Goal: Transaction & Acquisition: Purchase product/service

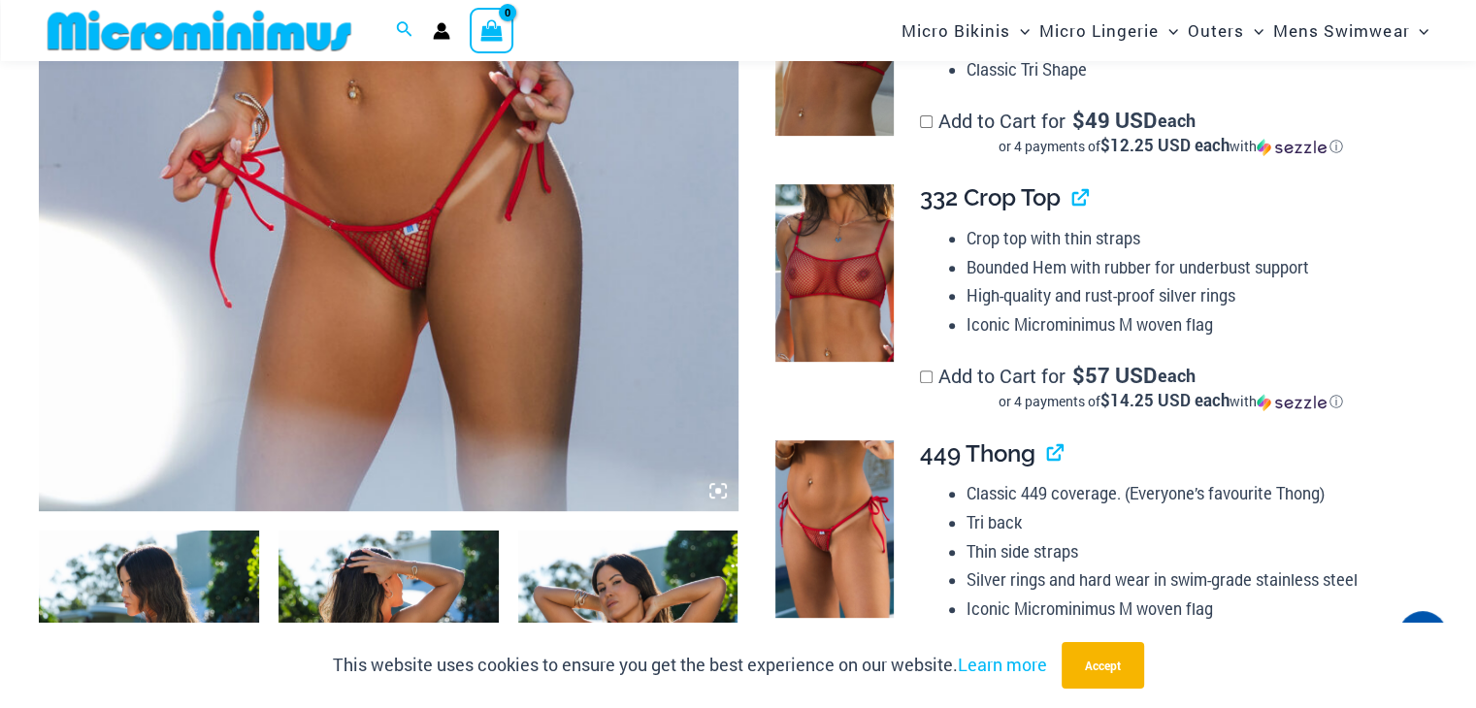
scroll to position [1269, 0]
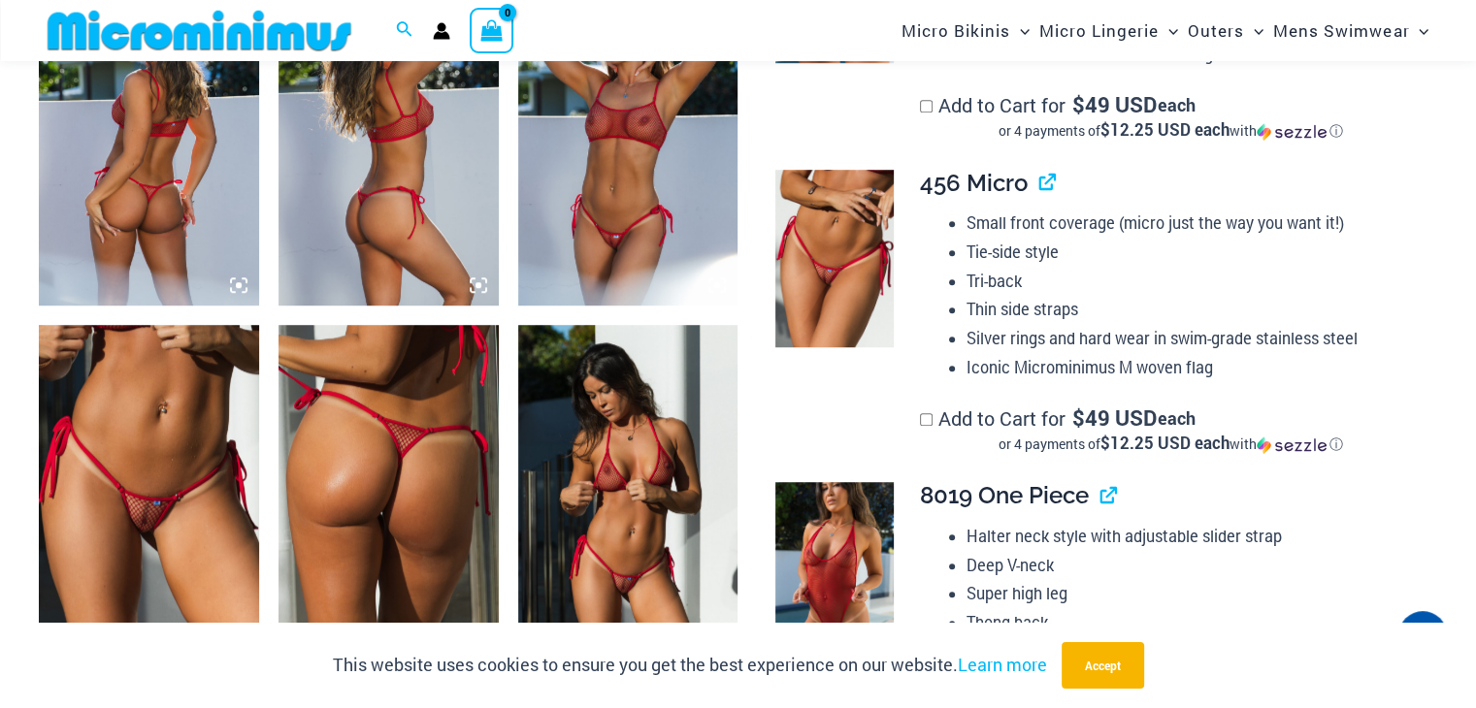
click at [853, 222] on img at bounding box center [834, 259] width 118 height 178
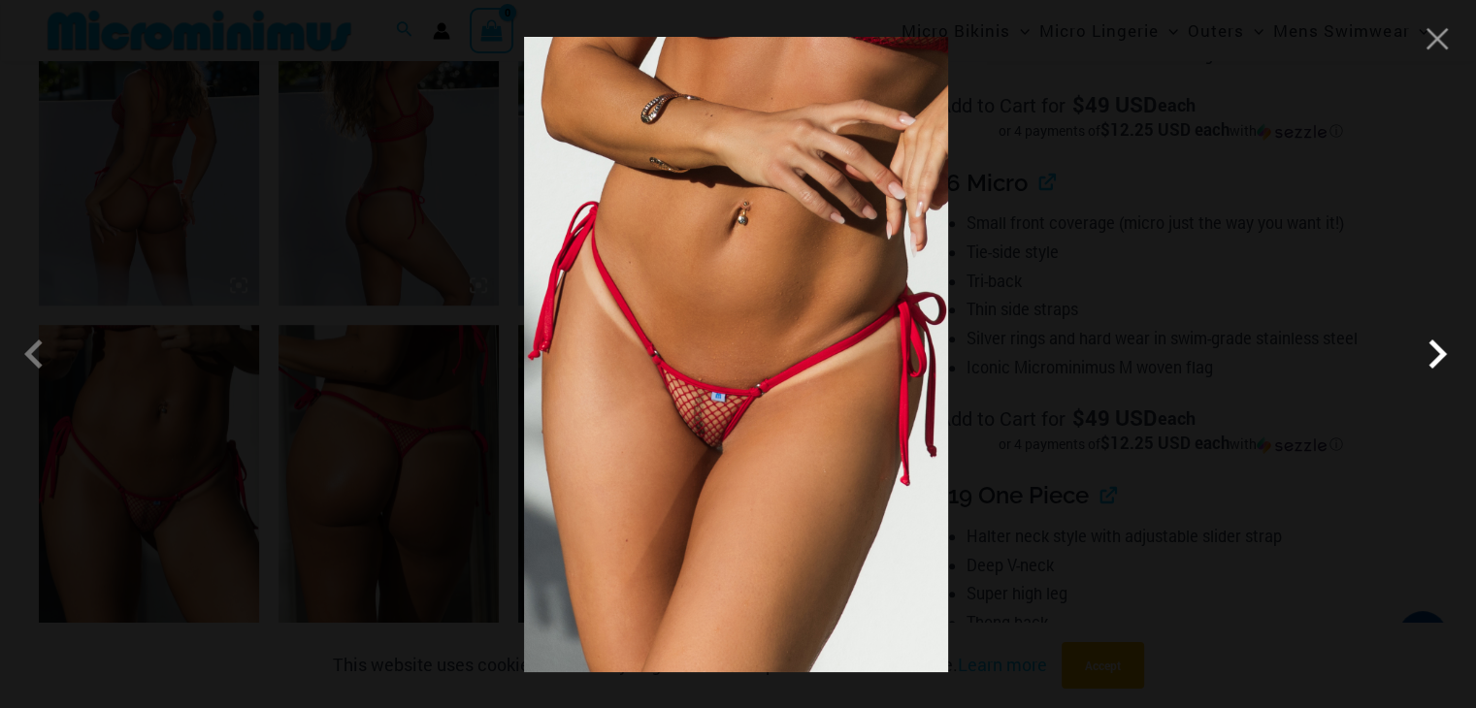
click at [1446, 361] on span at bounding box center [1437, 354] width 58 height 58
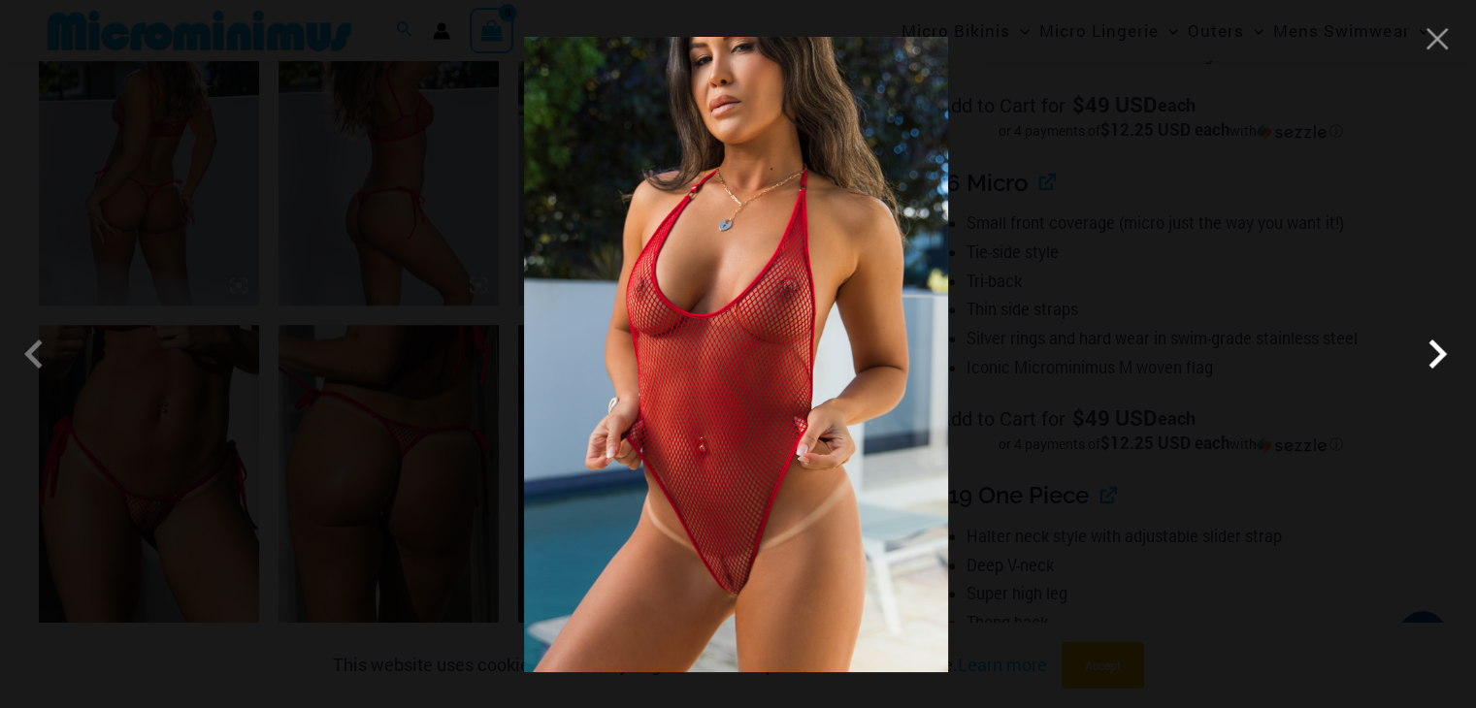
click at [1446, 361] on span at bounding box center [1437, 354] width 58 height 58
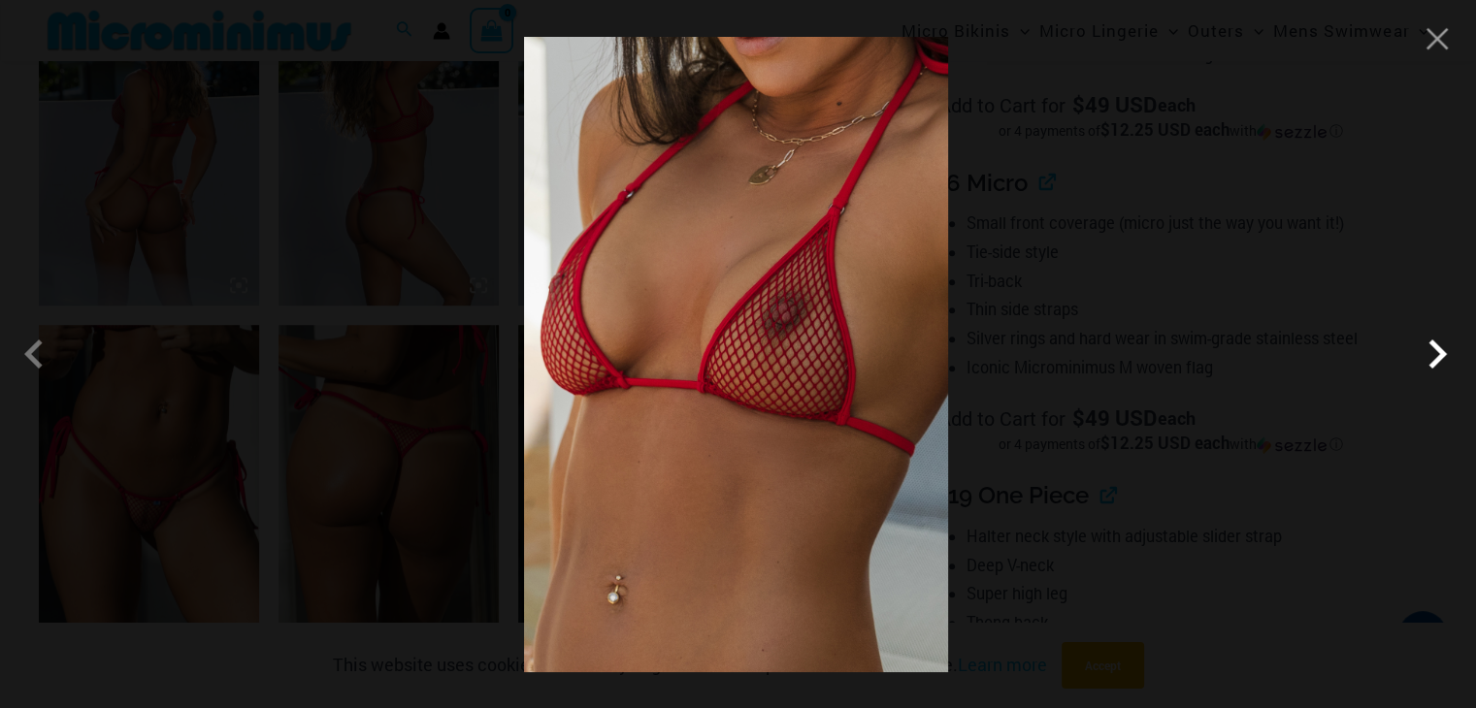
click at [1446, 361] on span at bounding box center [1437, 354] width 58 height 58
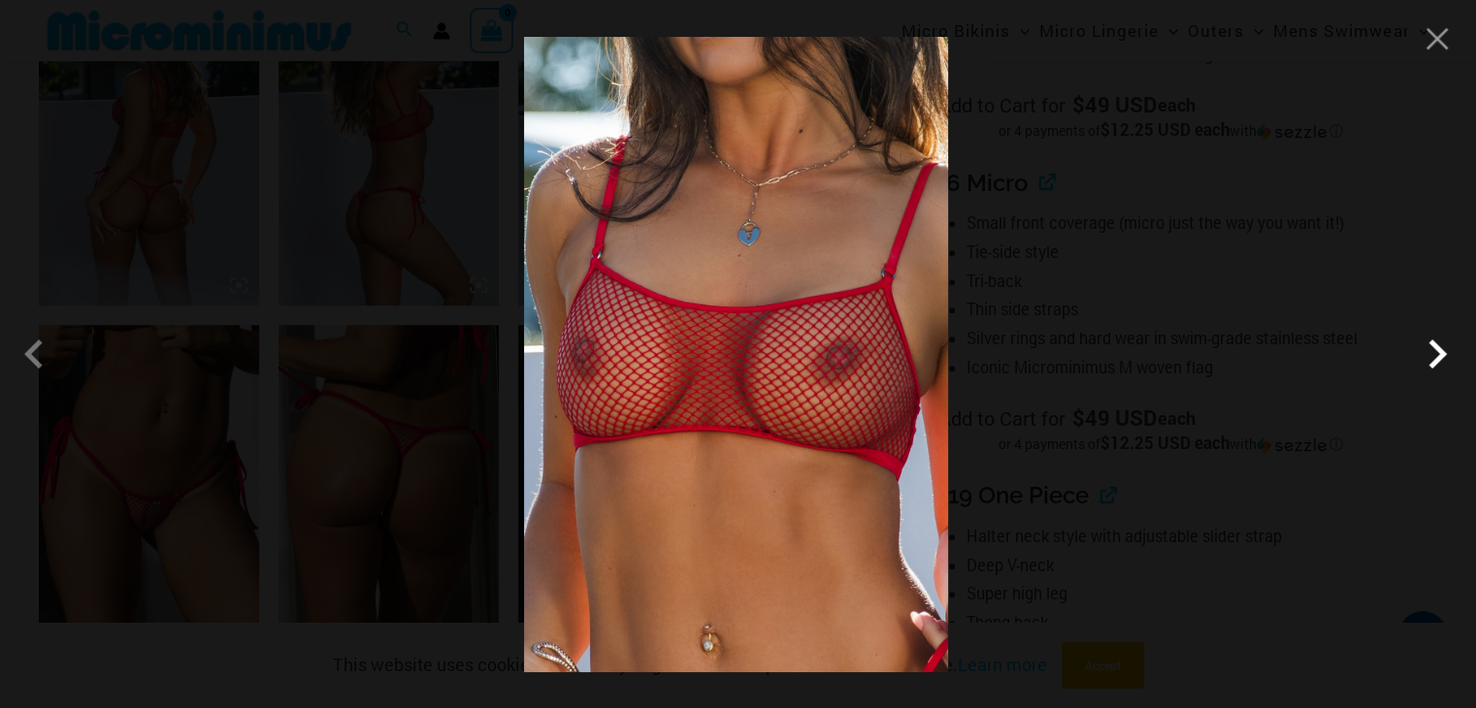
click at [1446, 361] on span at bounding box center [1437, 354] width 58 height 58
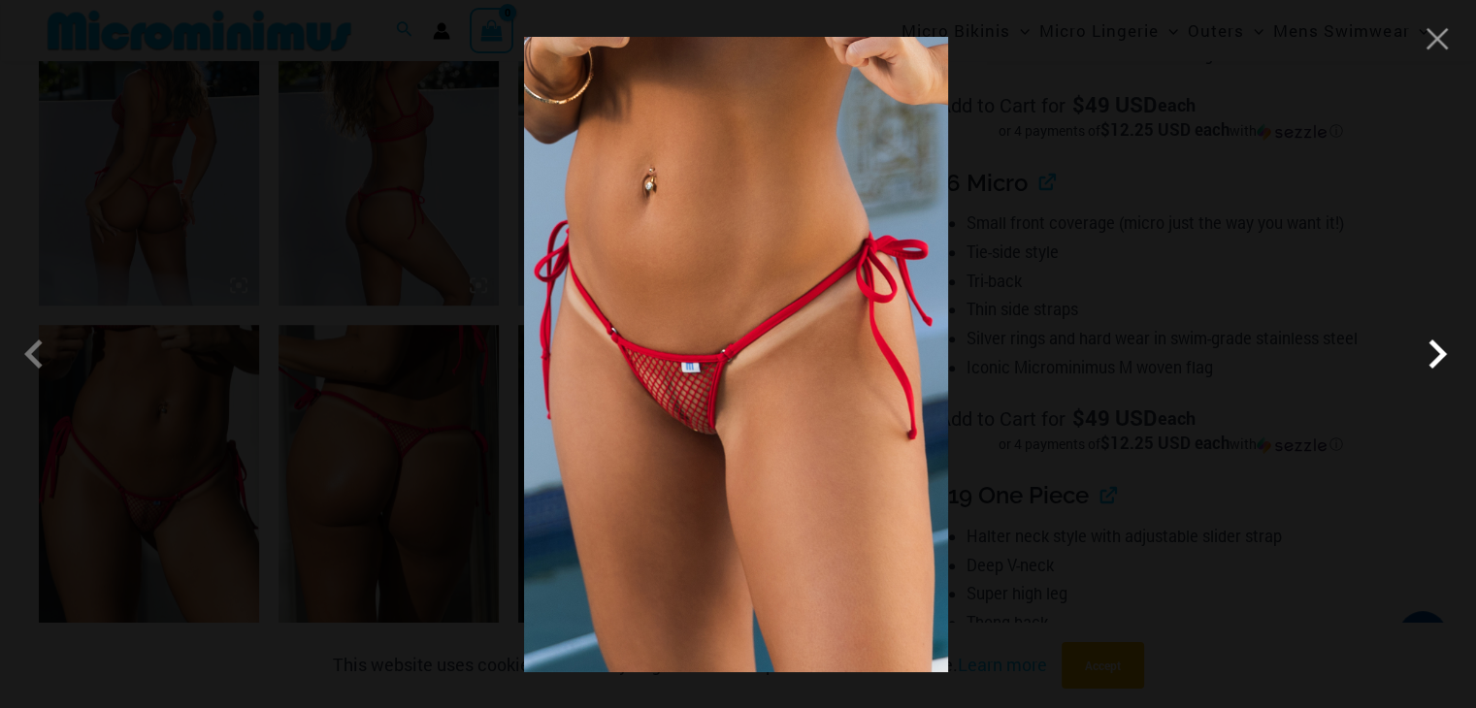
click at [1446, 361] on span at bounding box center [1437, 354] width 58 height 58
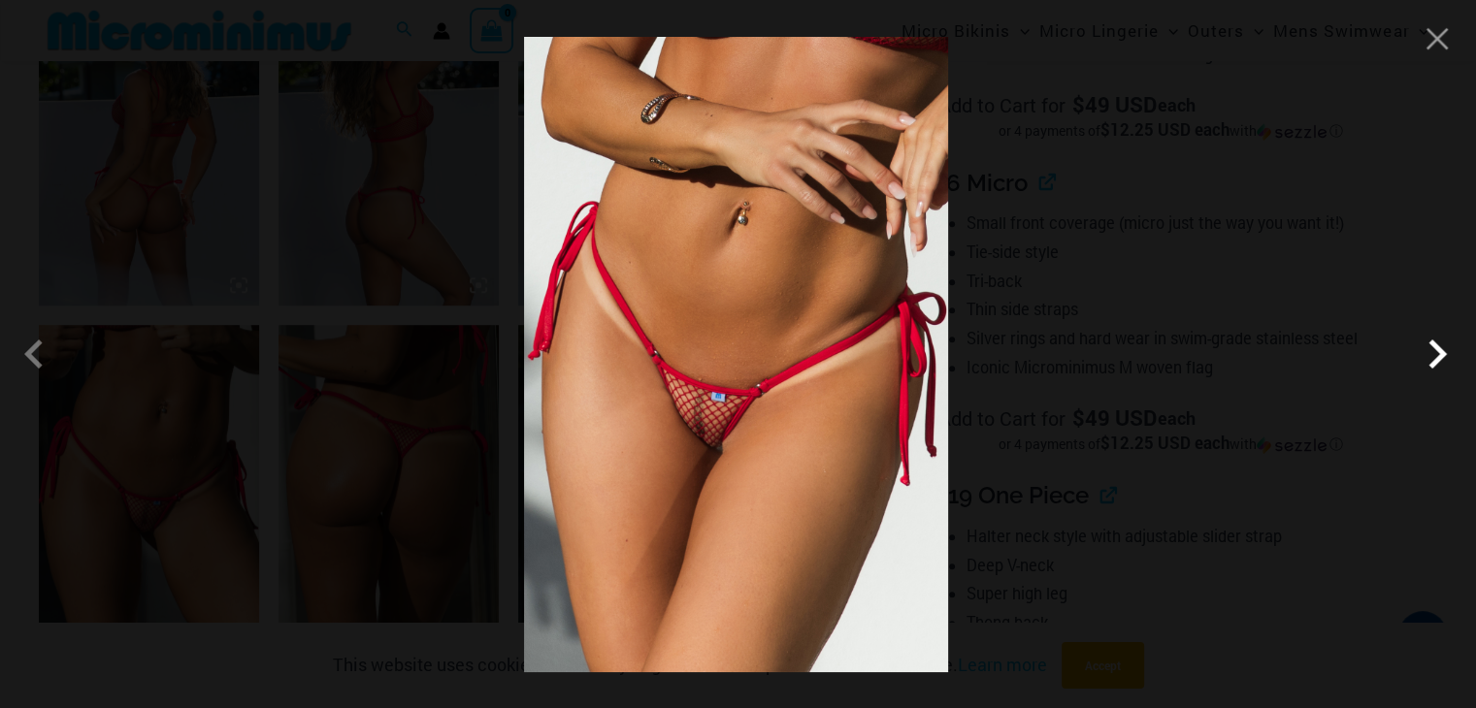
click at [1446, 361] on span at bounding box center [1437, 354] width 58 height 58
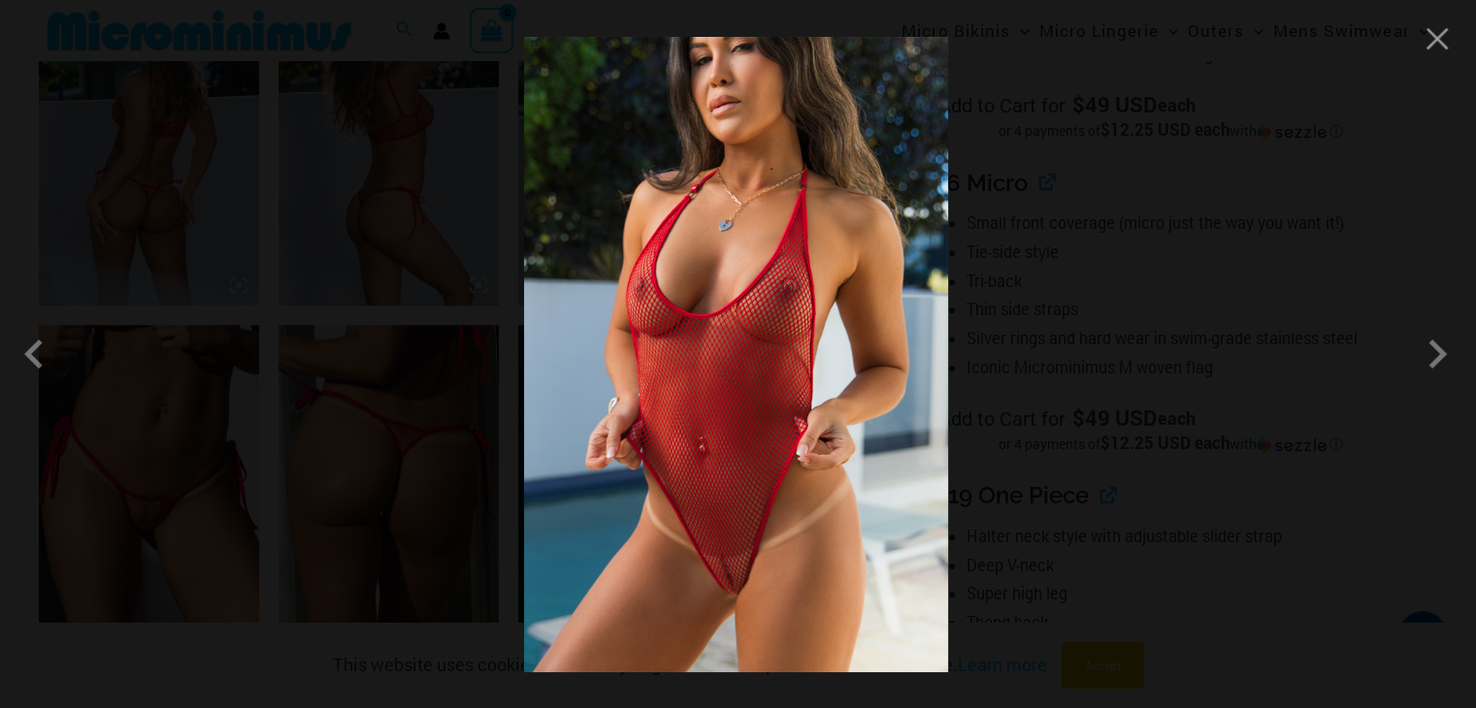
click at [499, 190] on div at bounding box center [738, 354] width 1476 height 708
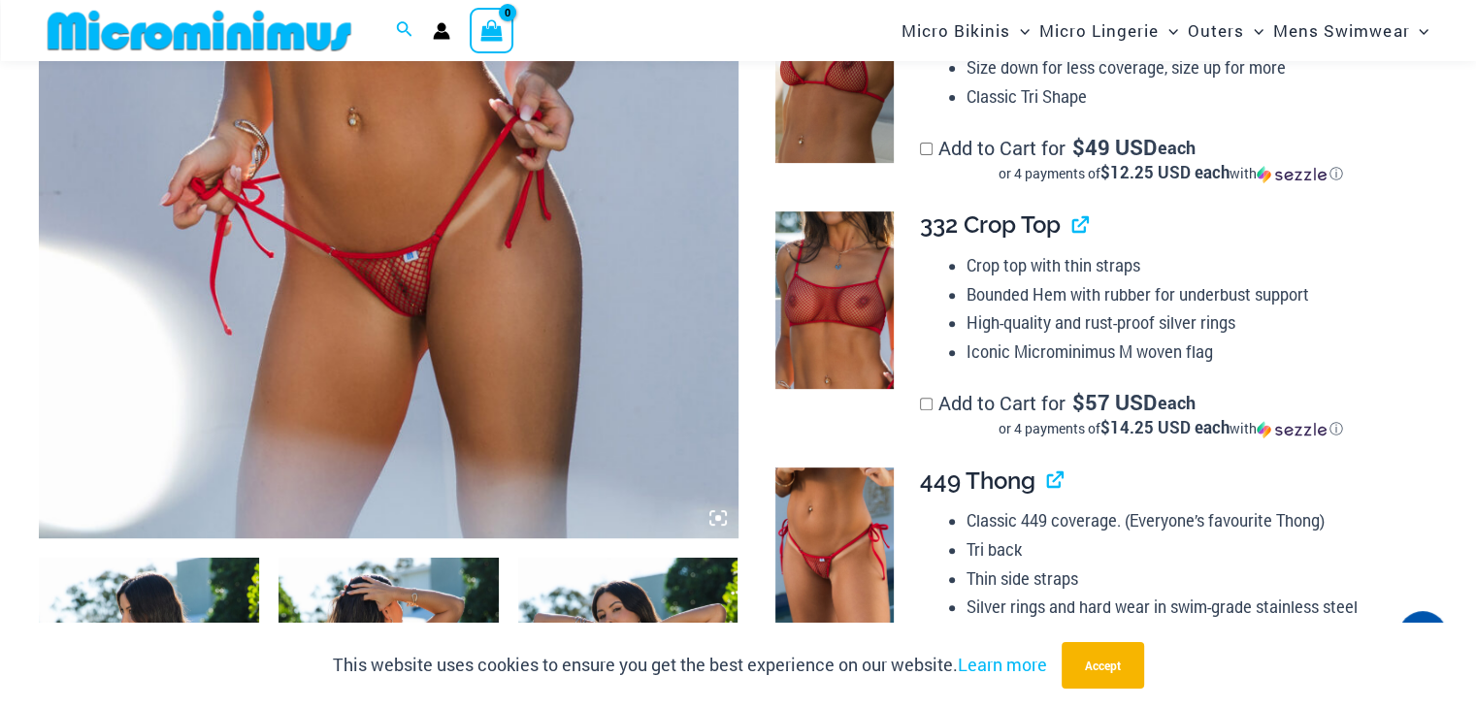
scroll to position [609, 0]
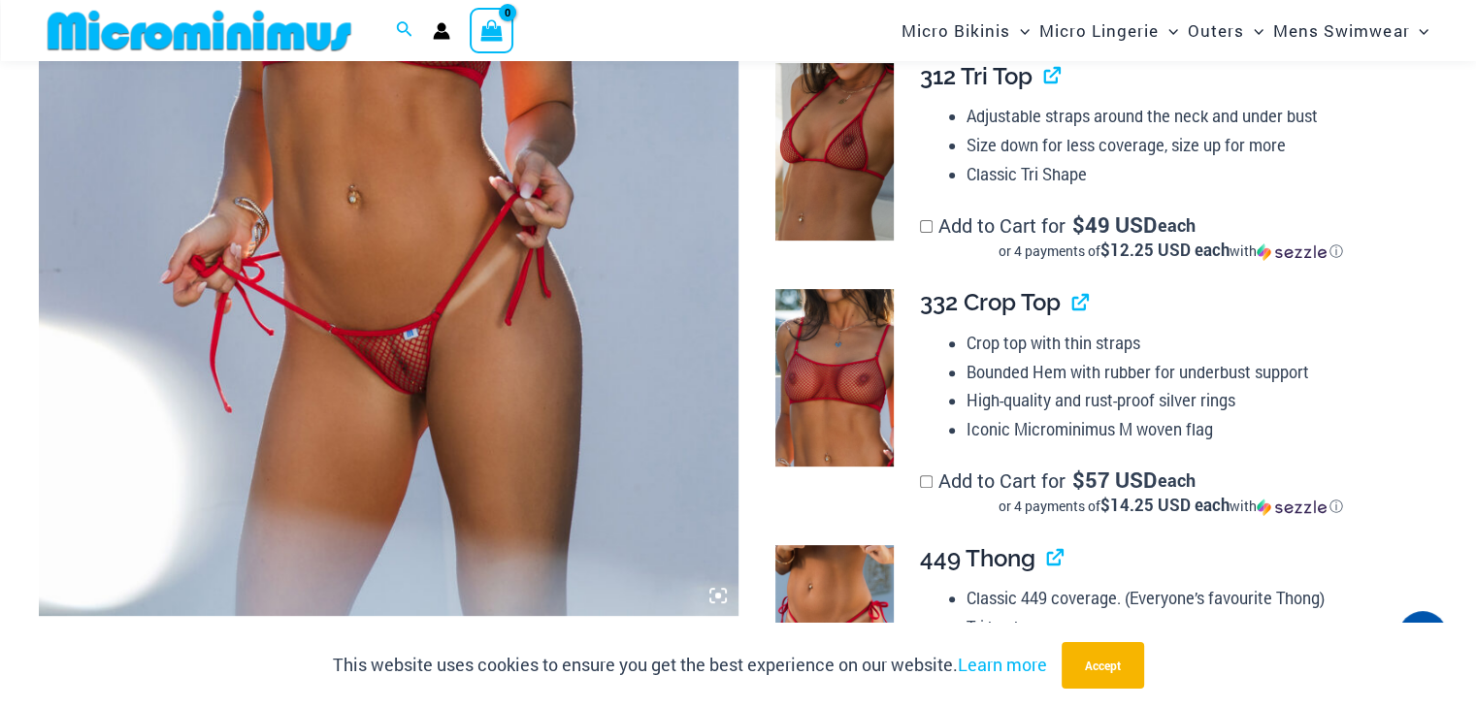
click at [443, 292] on img at bounding box center [389, 91] width 700 height 1049
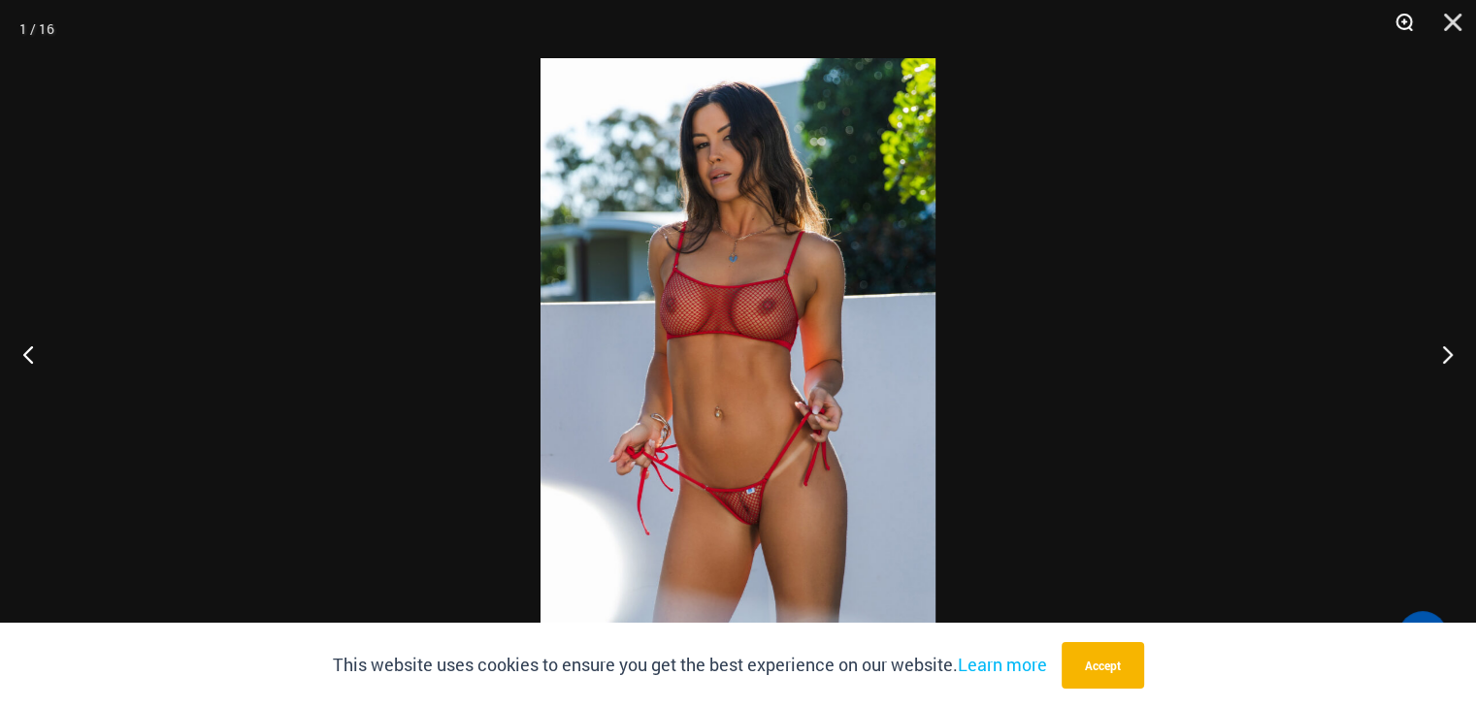
click at [1394, 20] on button "Zoom" at bounding box center [1397, 29] width 49 height 58
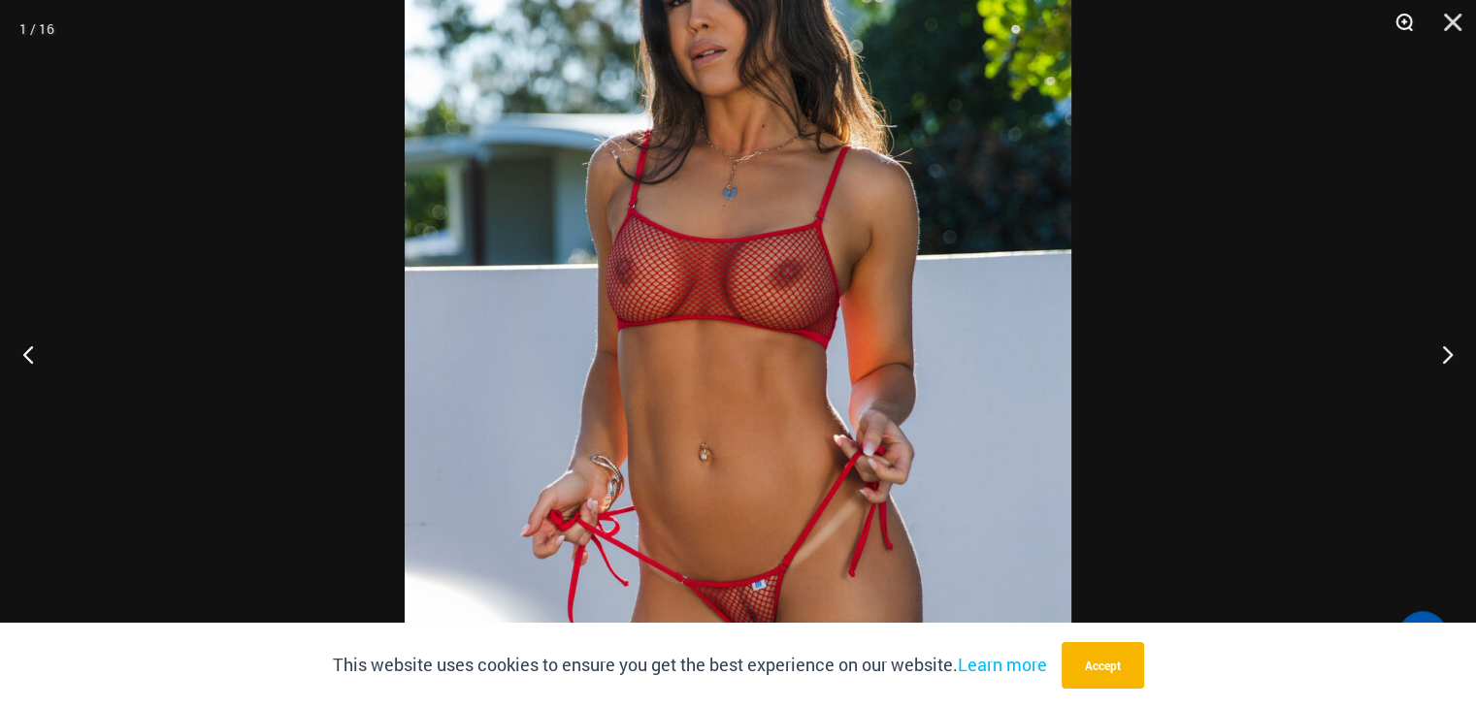
click at [1394, 20] on button "Zoom" at bounding box center [1397, 29] width 49 height 58
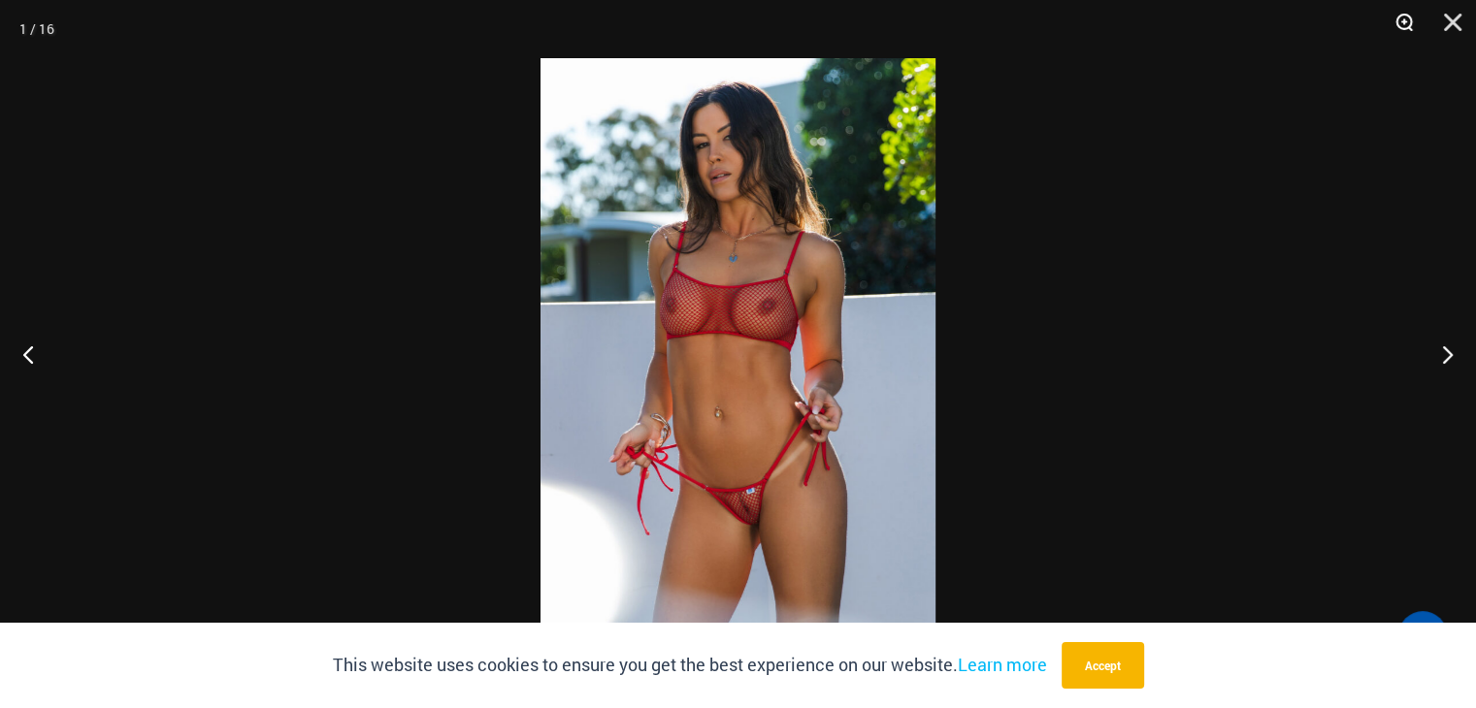
click at [1394, 20] on button "Zoom" at bounding box center [1397, 29] width 49 height 58
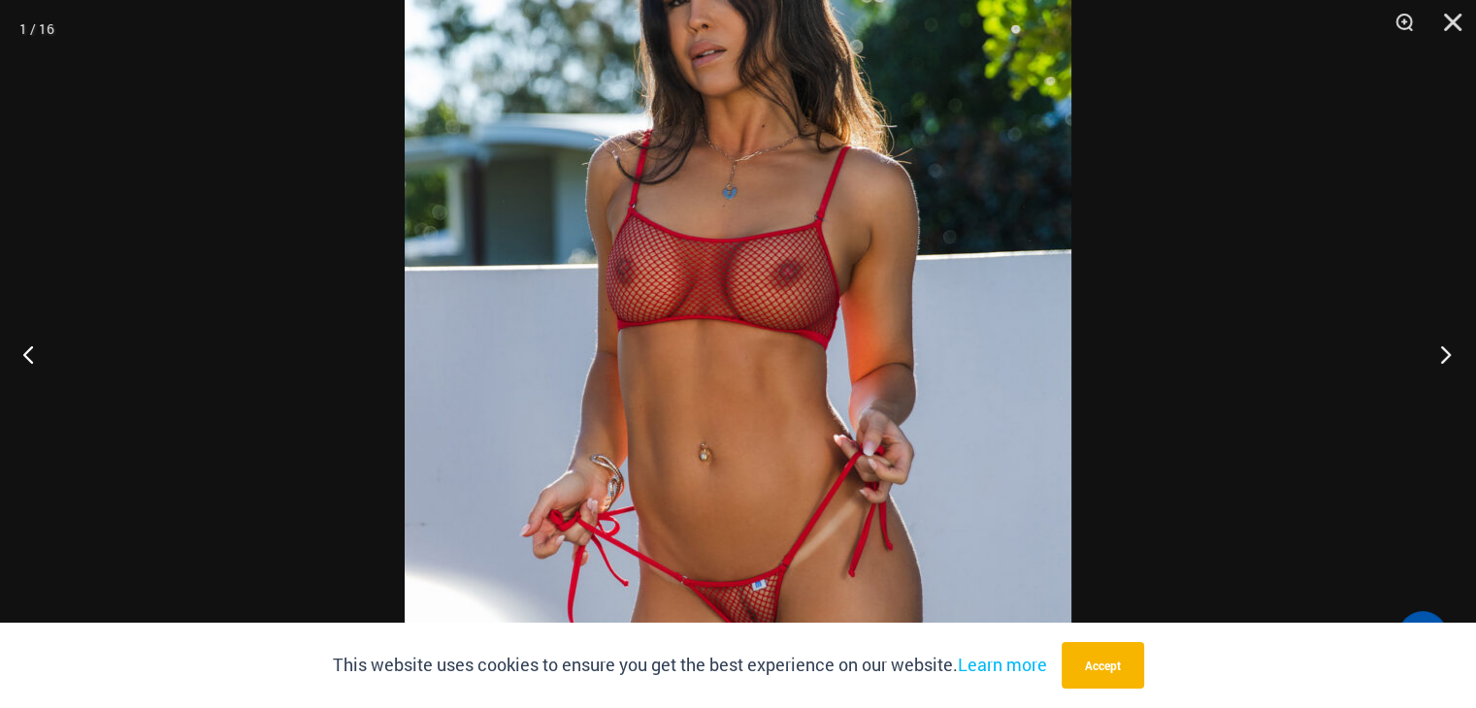
click at [1439, 360] on button "Next" at bounding box center [1439, 354] width 73 height 97
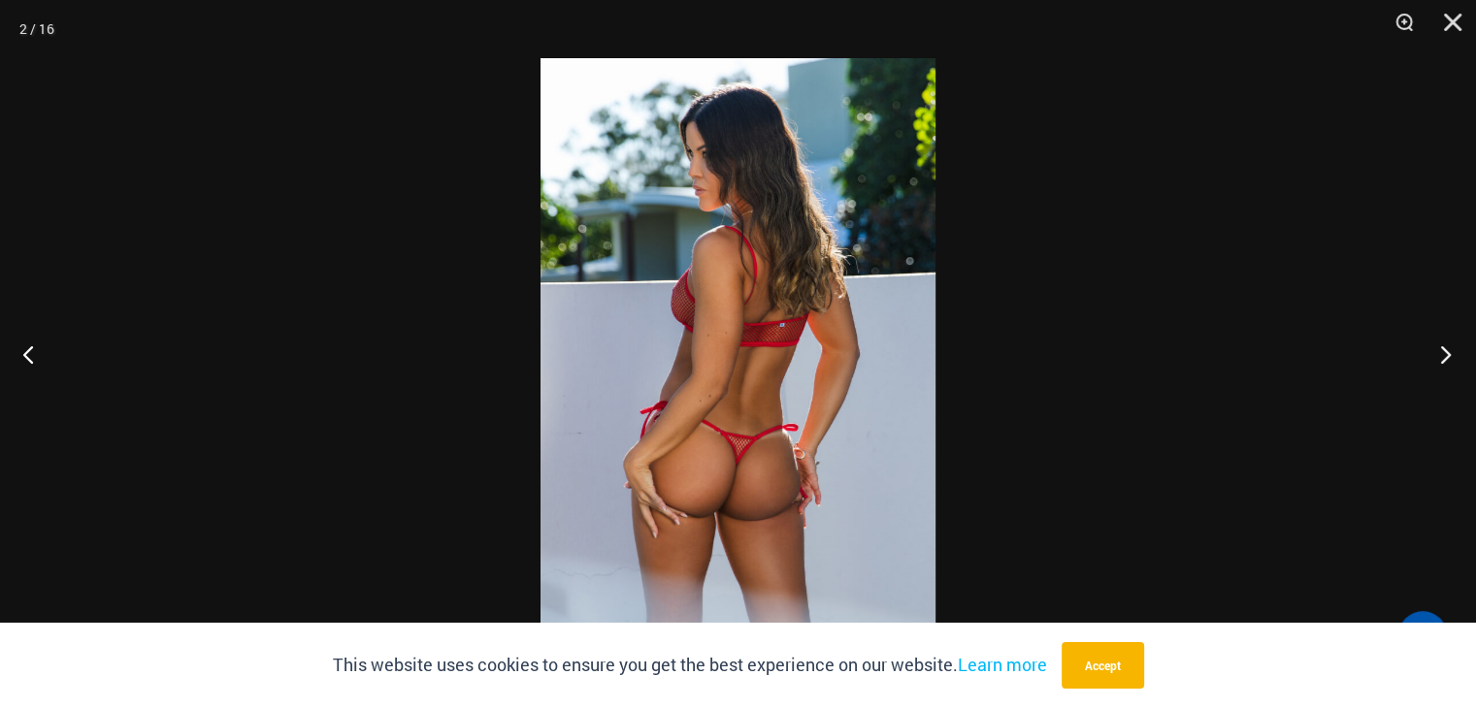
click at [1439, 360] on button "Next" at bounding box center [1439, 354] width 73 height 97
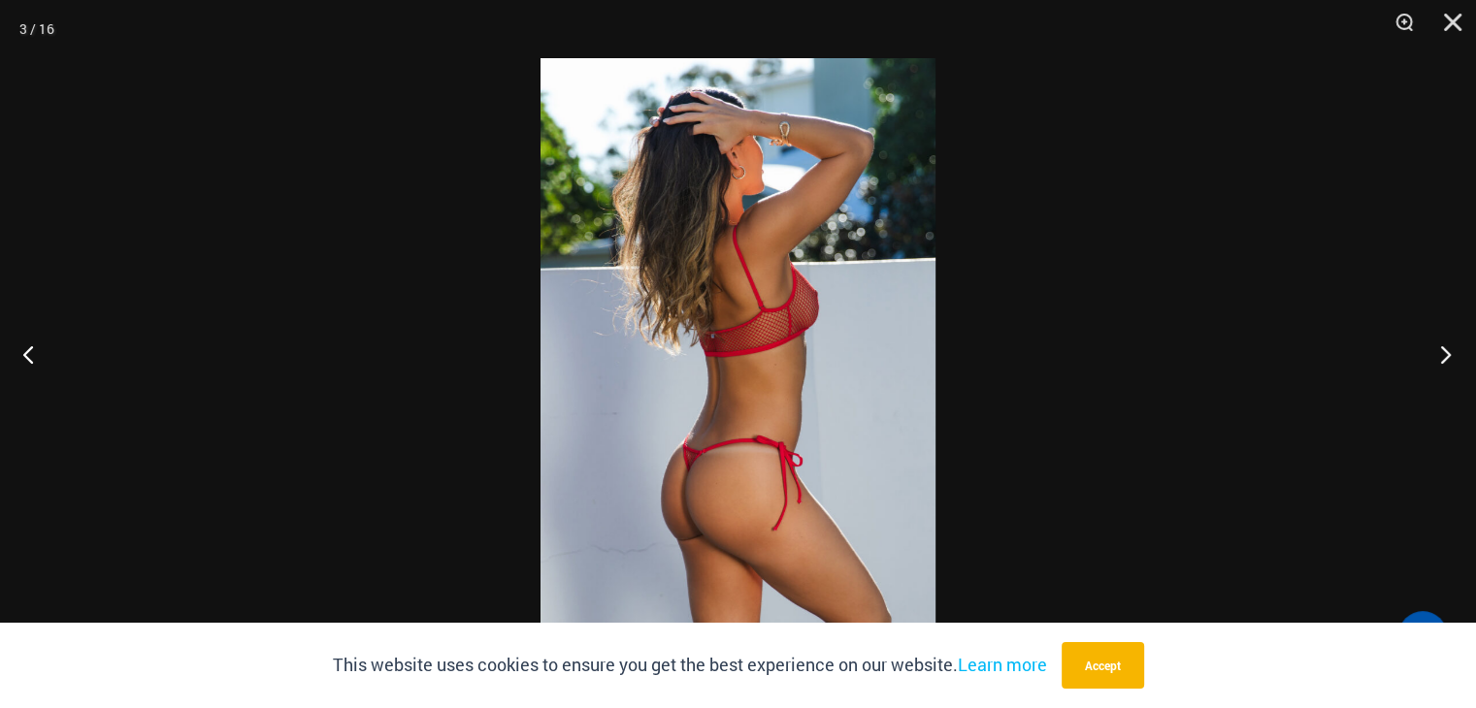
click at [1439, 360] on button "Next" at bounding box center [1439, 354] width 73 height 97
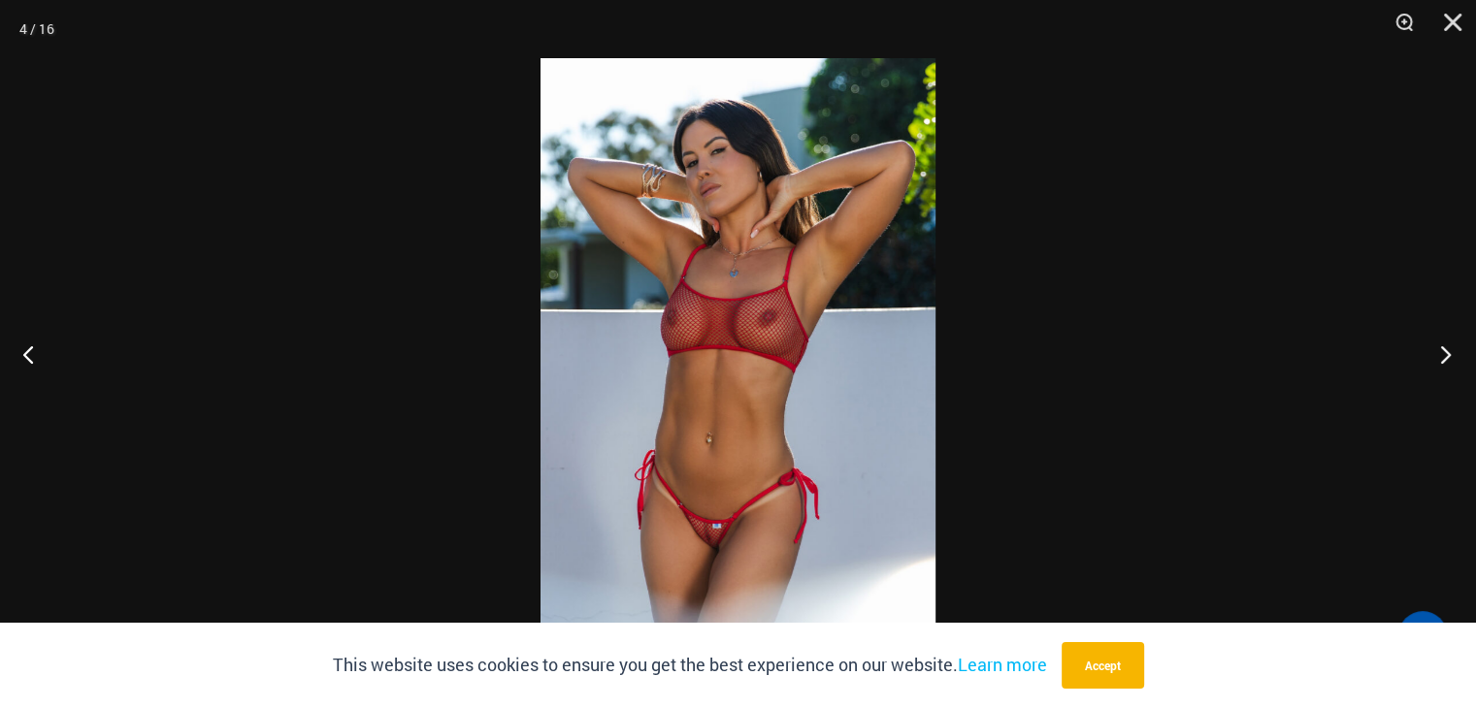
click at [1439, 360] on button "Next" at bounding box center [1439, 354] width 73 height 97
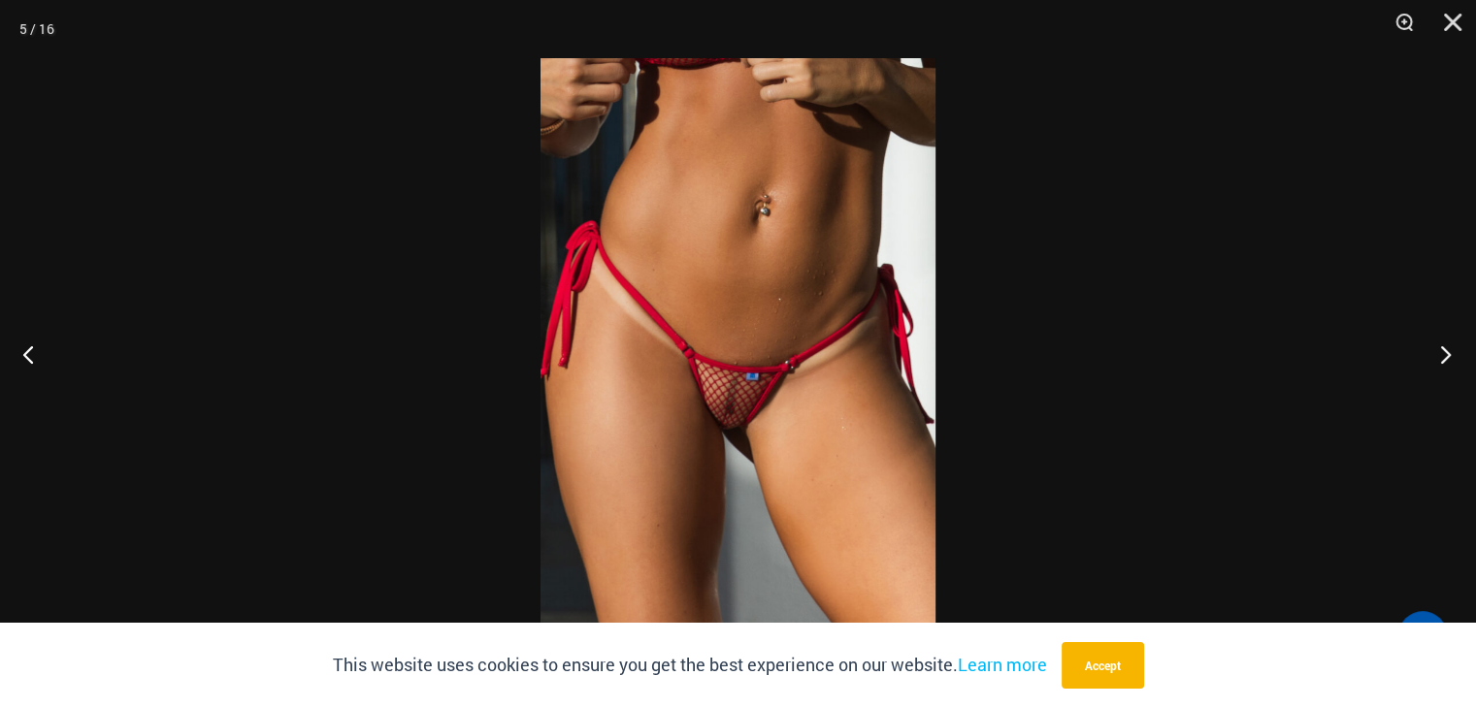
click at [1439, 360] on button "Next" at bounding box center [1439, 354] width 73 height 97
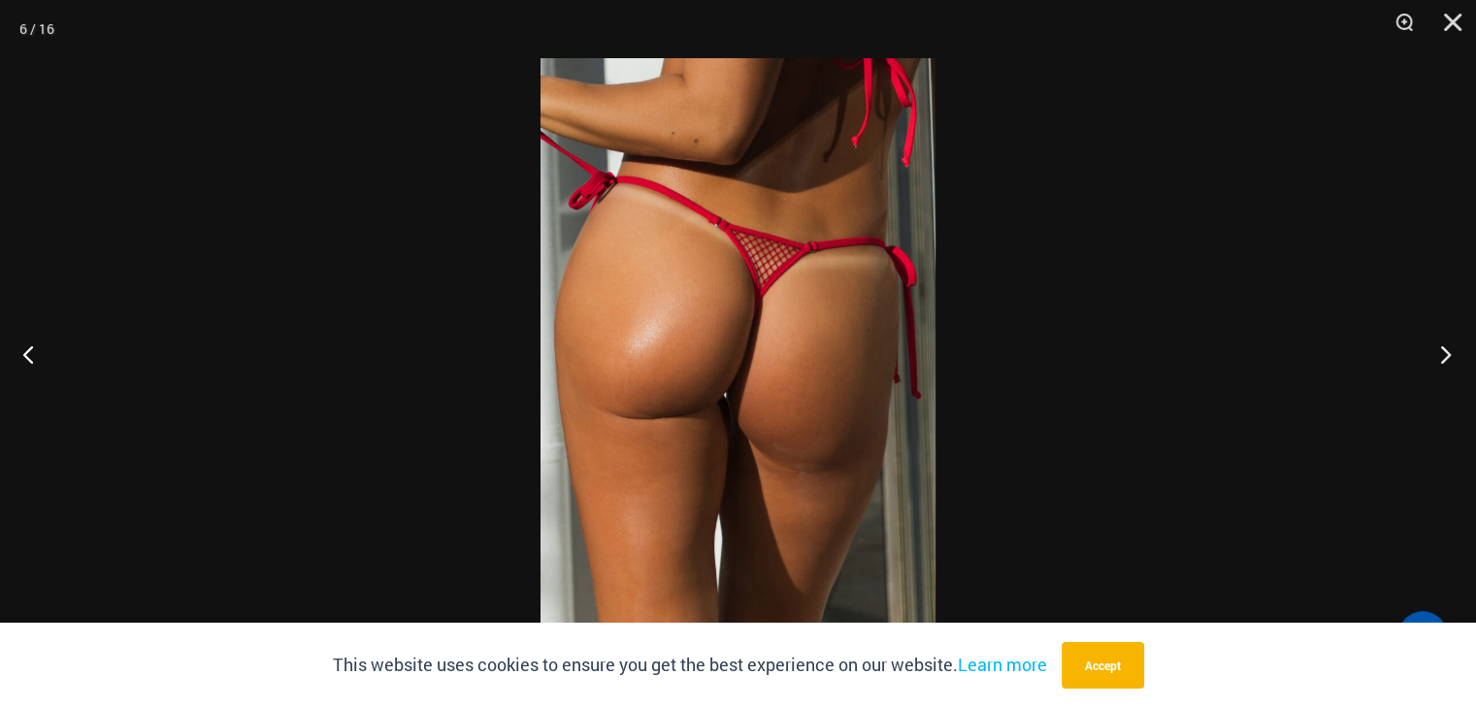
click at [1439, 360] on button "Next" at bounding box center [1439, 354] width 73 height 97
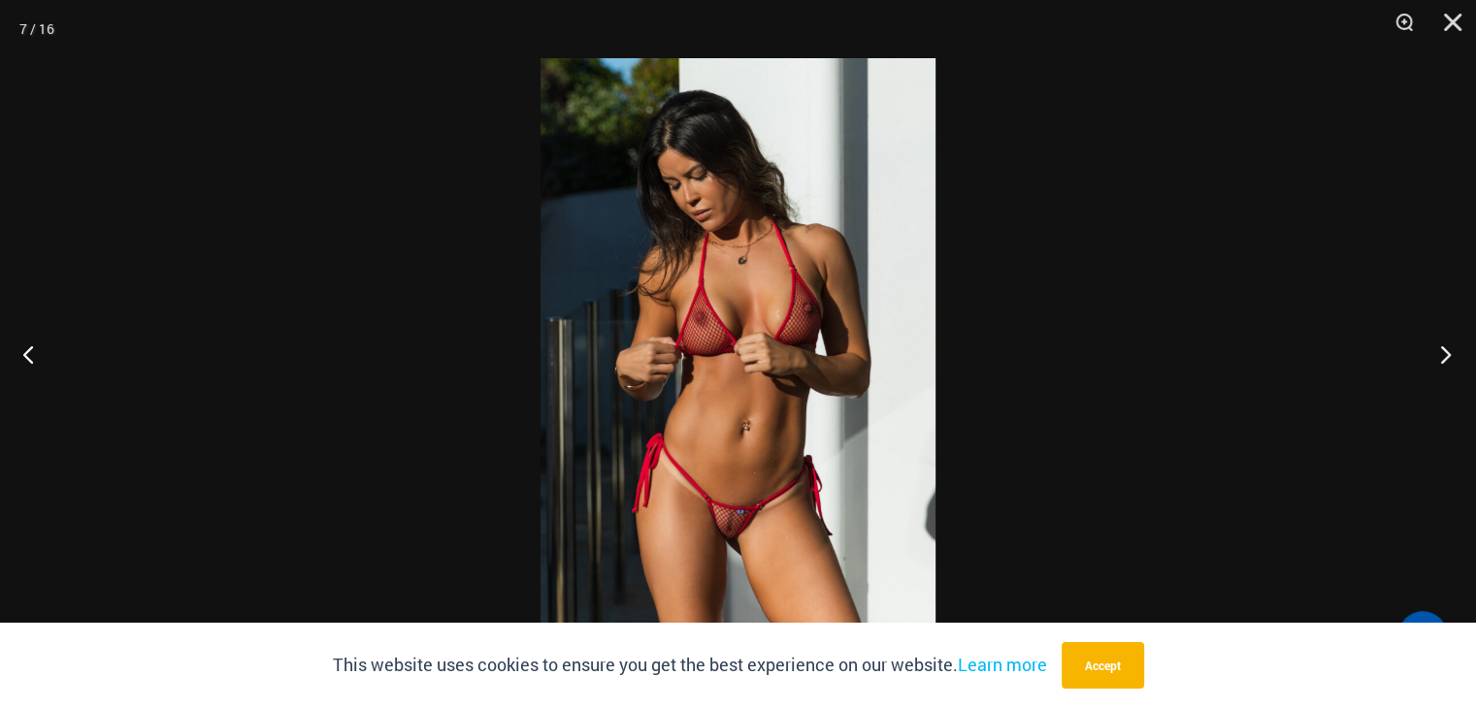
click at [1439, 360] on button "Next" at bounding box center [1439, 354] width 73 height 97
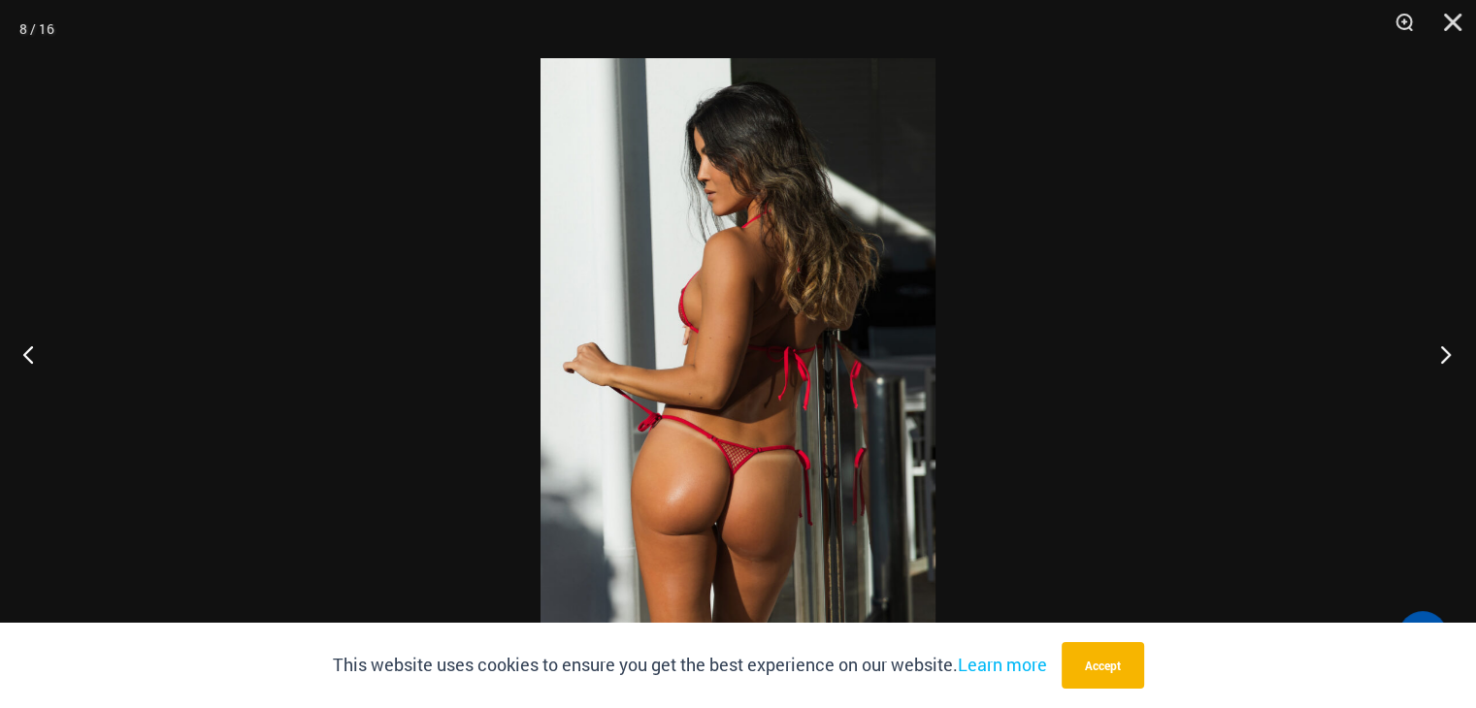
click at [1439, 360] on button "Next" at bounding box center [1439, 354] width 73 height 97
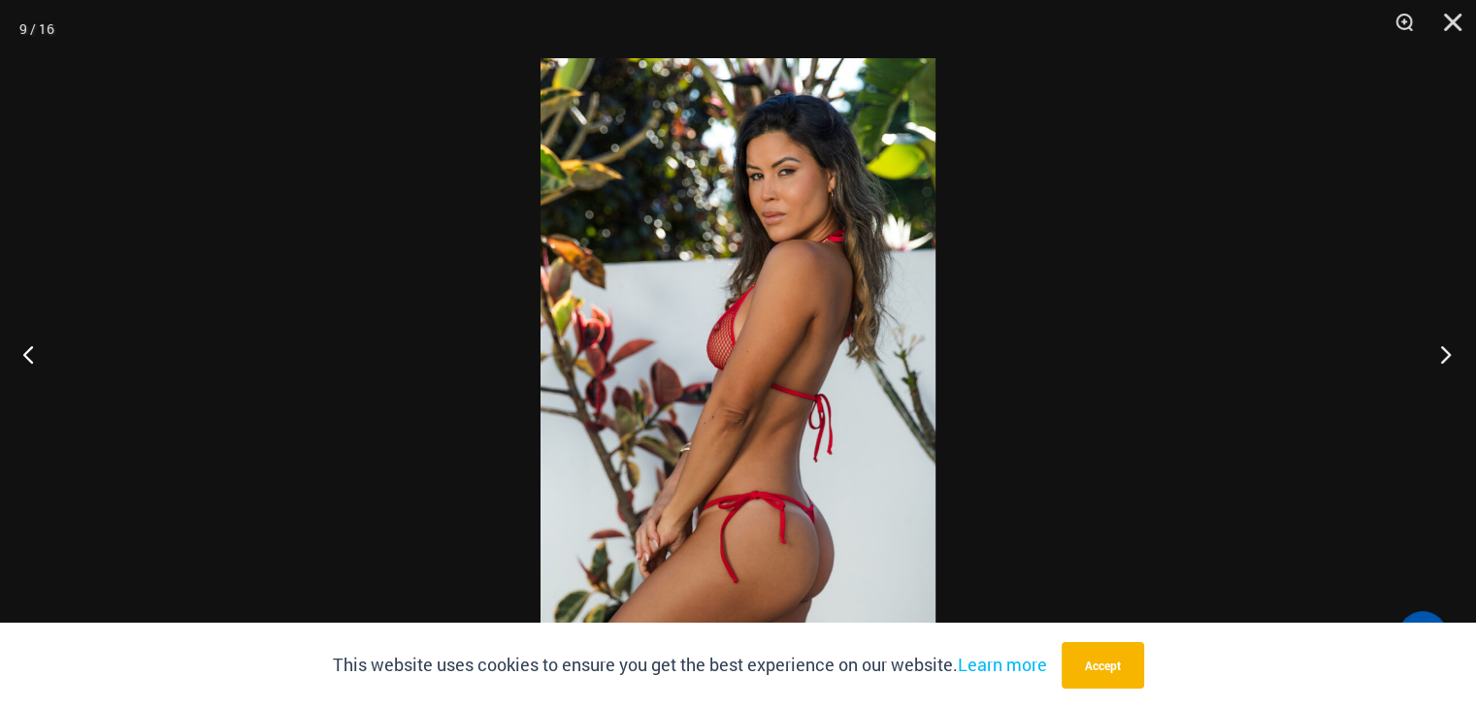
click at [1439, 360] on button "Next" at bounding box center [1439, 354] width 73 height 97
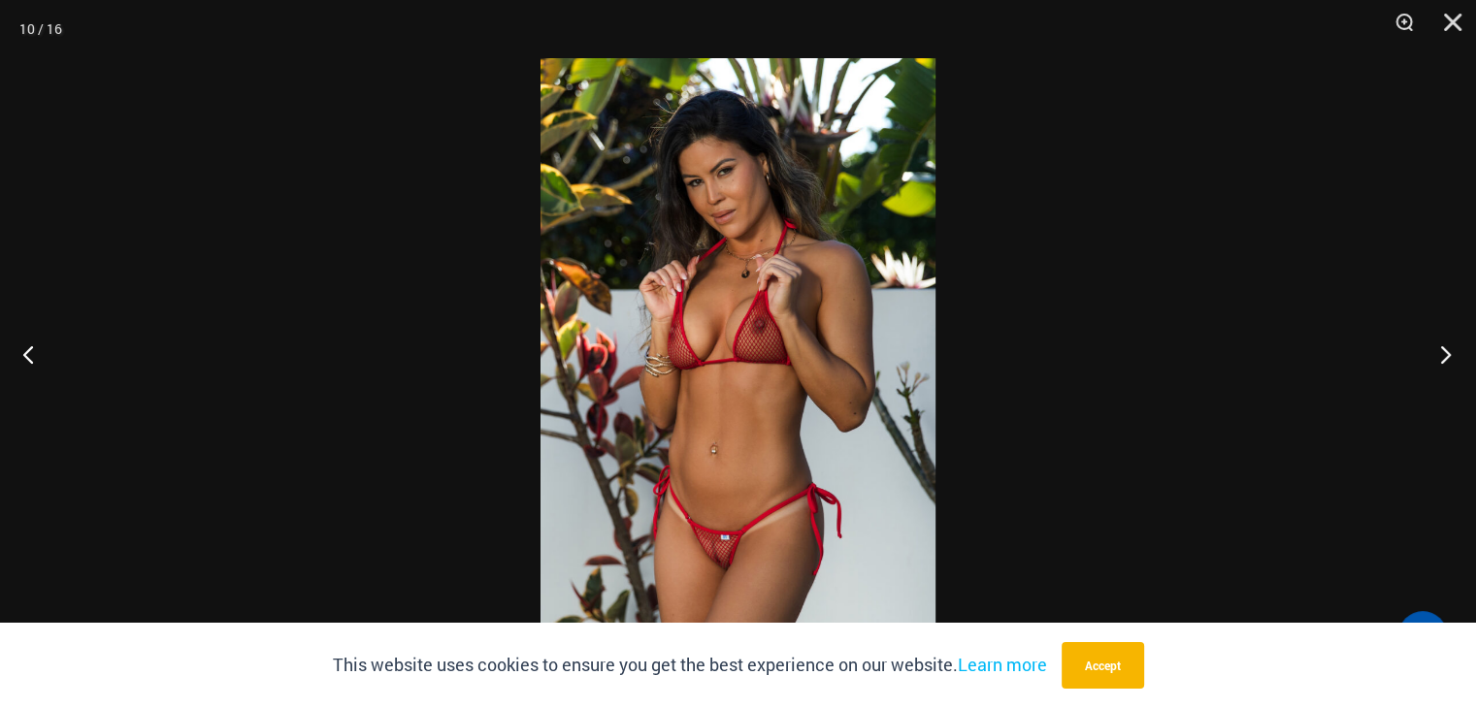
click at [1439, 360] on button "Next" at bounding box center [1439, 354] width 73 height 97
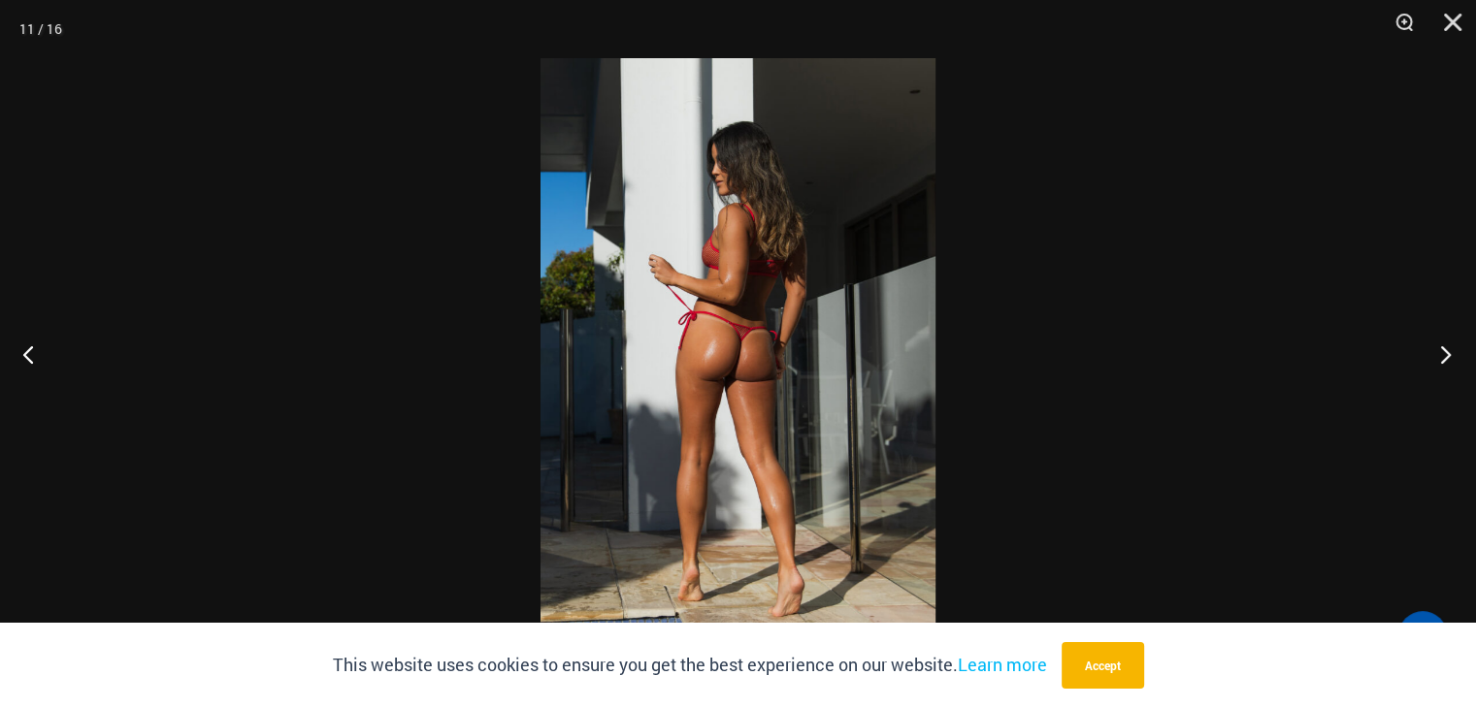
click at [1439, 360] on button "Next" at bounding box center [1439, 354] width 73 height 97
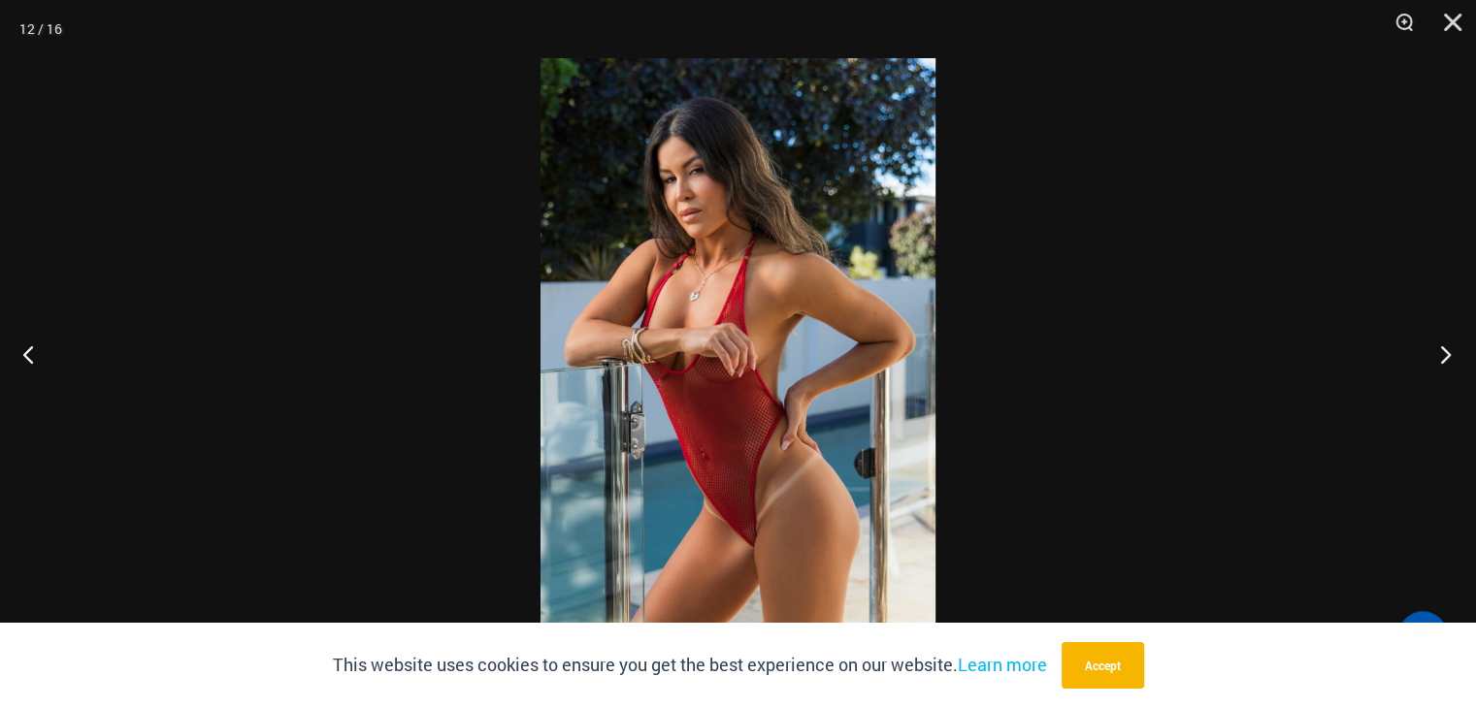
click at [1439, 360] on button "Next" at bounding box center [1439, 354] width 73 height 97
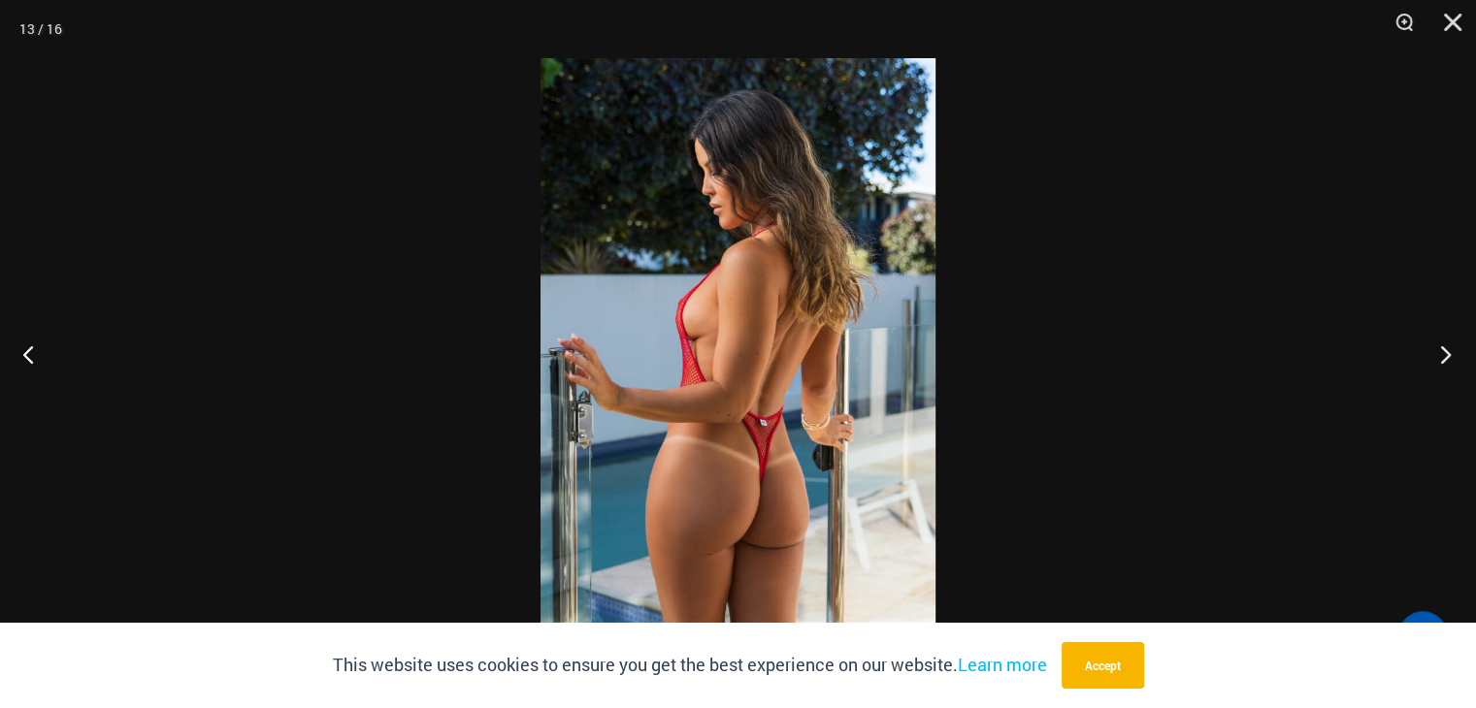
click at [1439, 360] on button "Next" at bounding box center [1439, 354] width 73 height 97
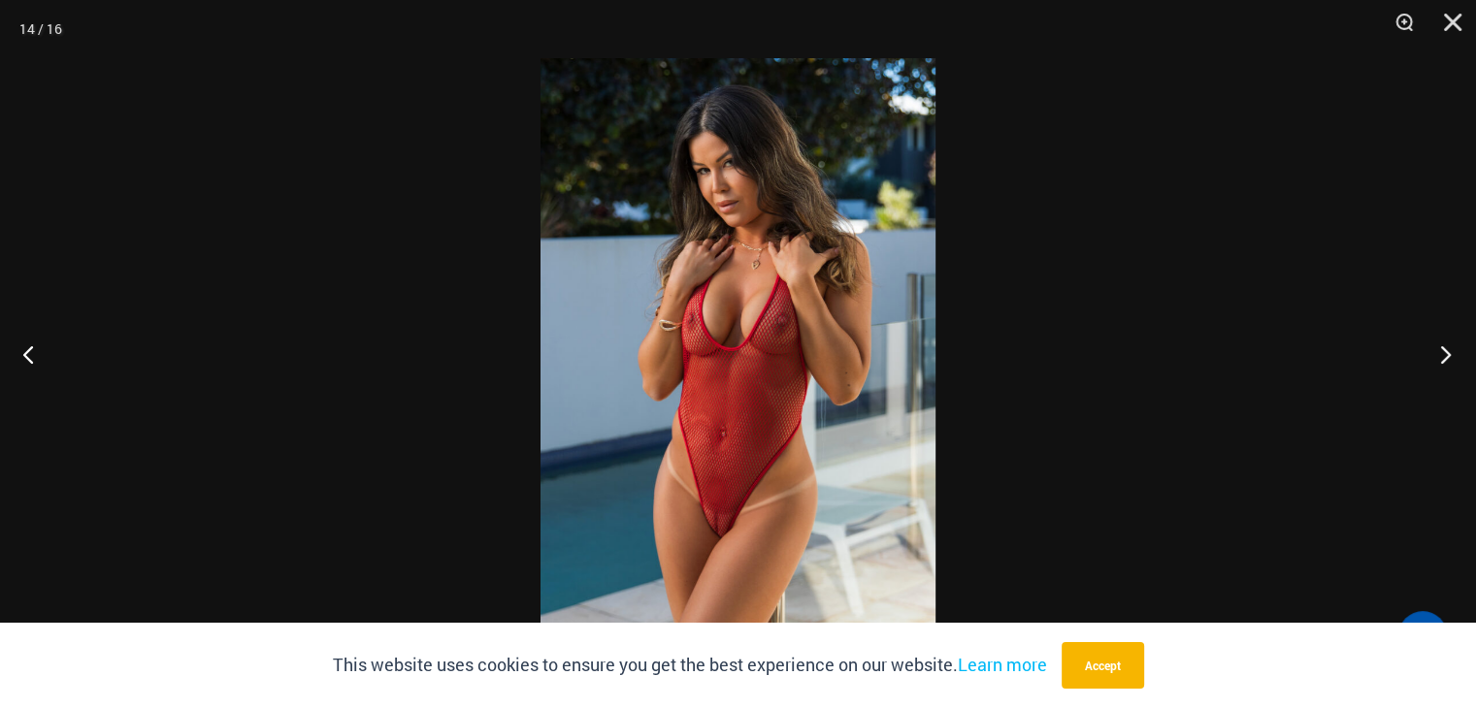
click at [1439, 360] on button "Next" at bounding box center [1439, 354] width 73 height 97
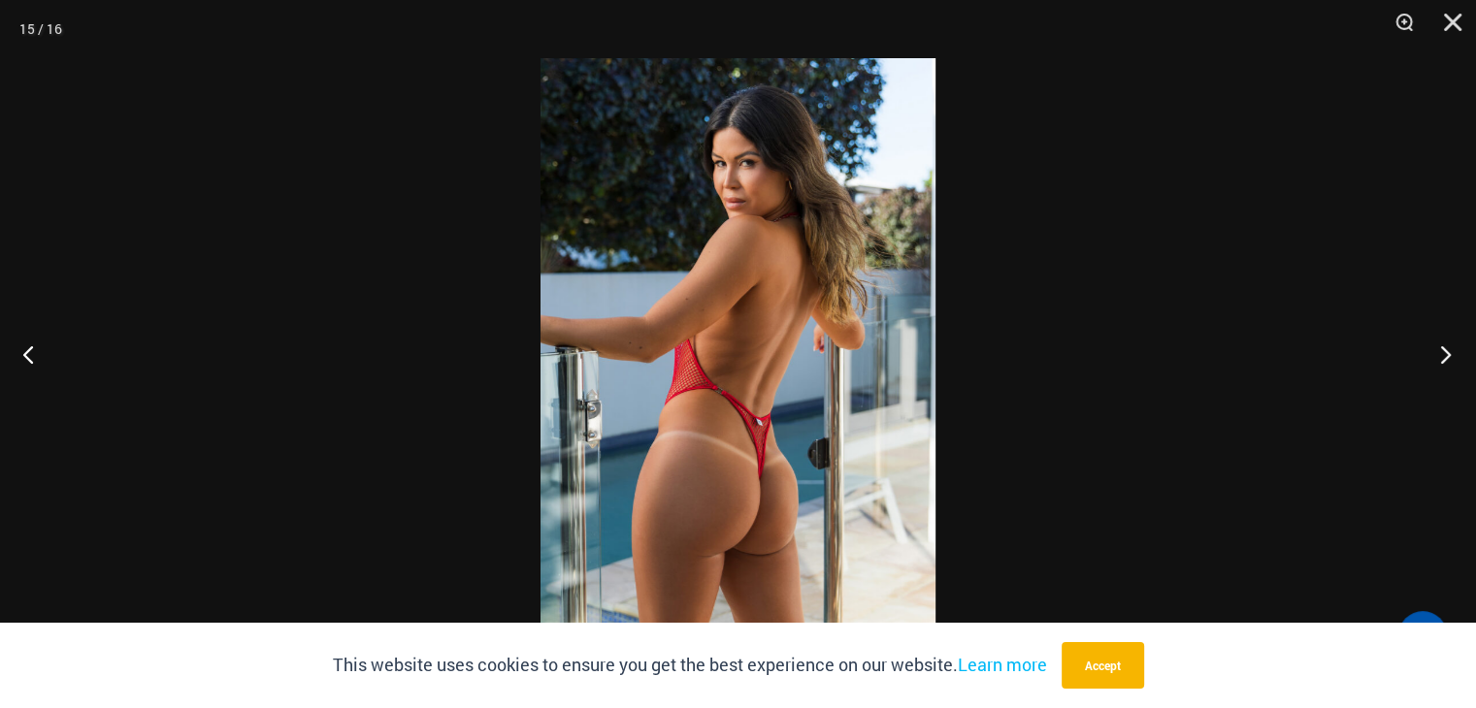
click at [1439, 360] on button "Next" at bounding box center [1439, 354] width 73 height 97
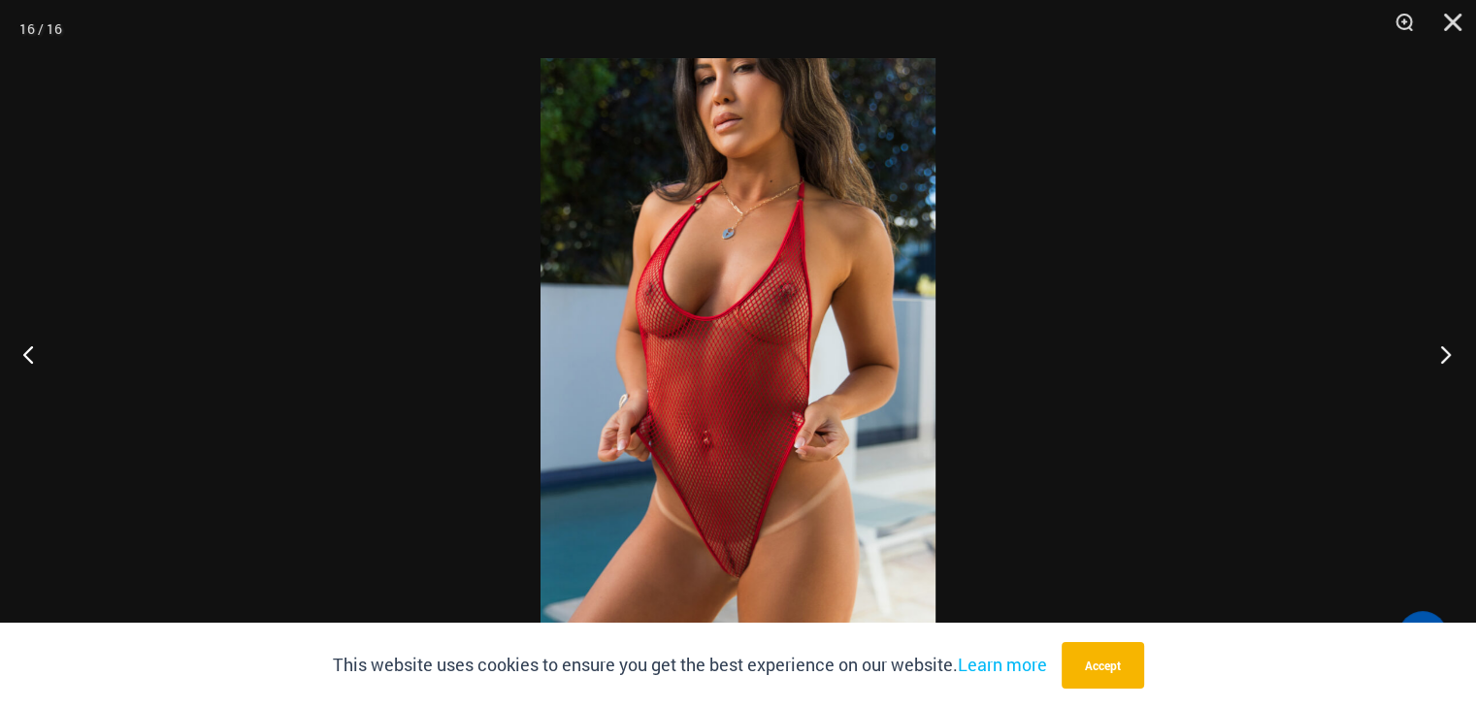
click at [1439, 360] on button "Next" at bounding box center [1439, 354] width 73 height 97
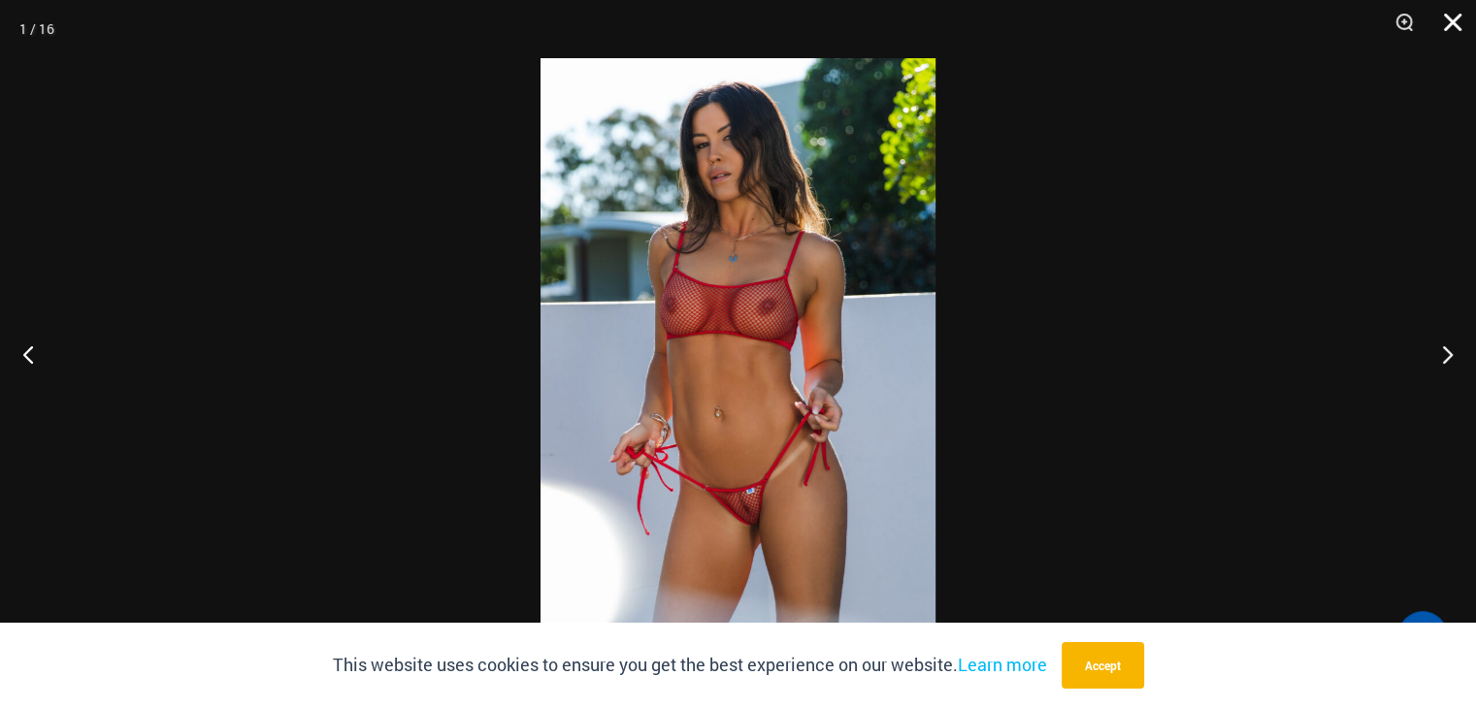
click at [1448, 20] on button "Close" at bounding box center [1446, 29] width 49 height 58
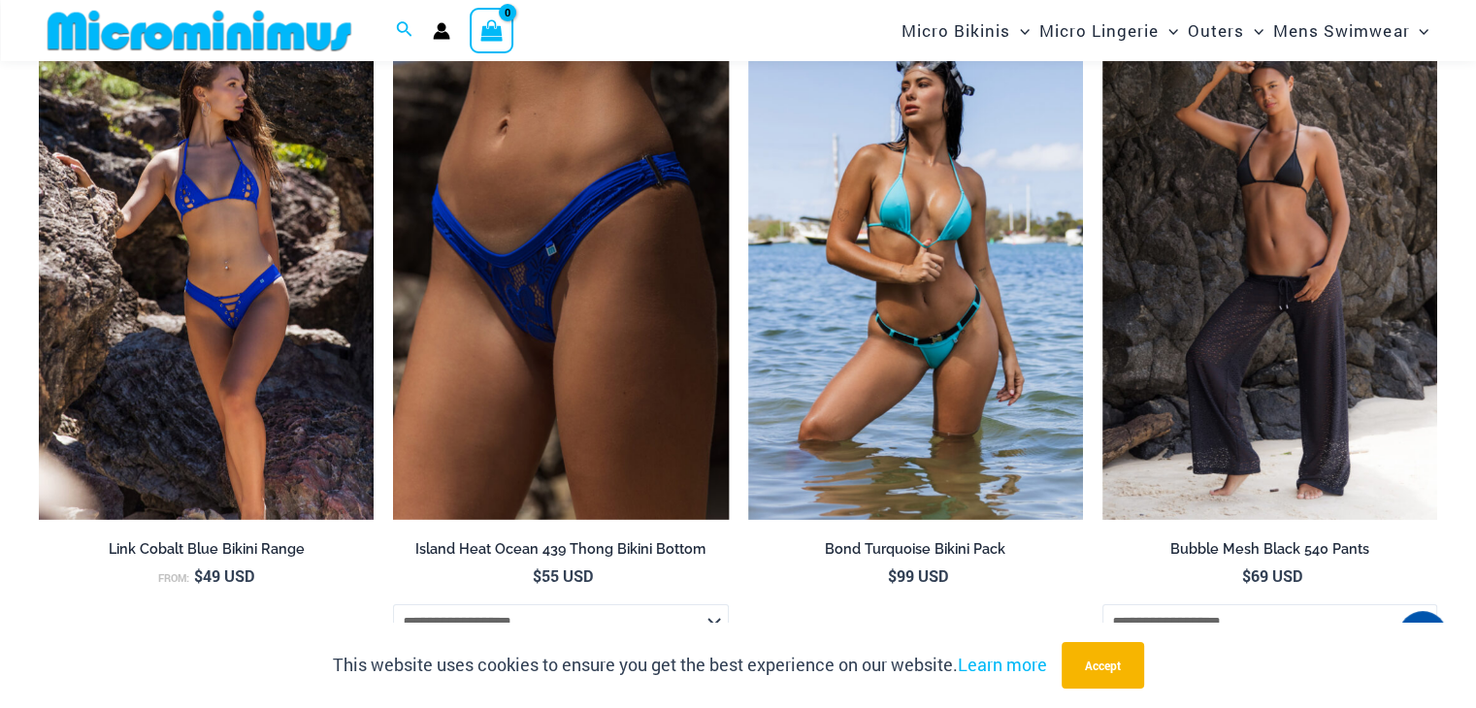
scroll to position [6859, 0]
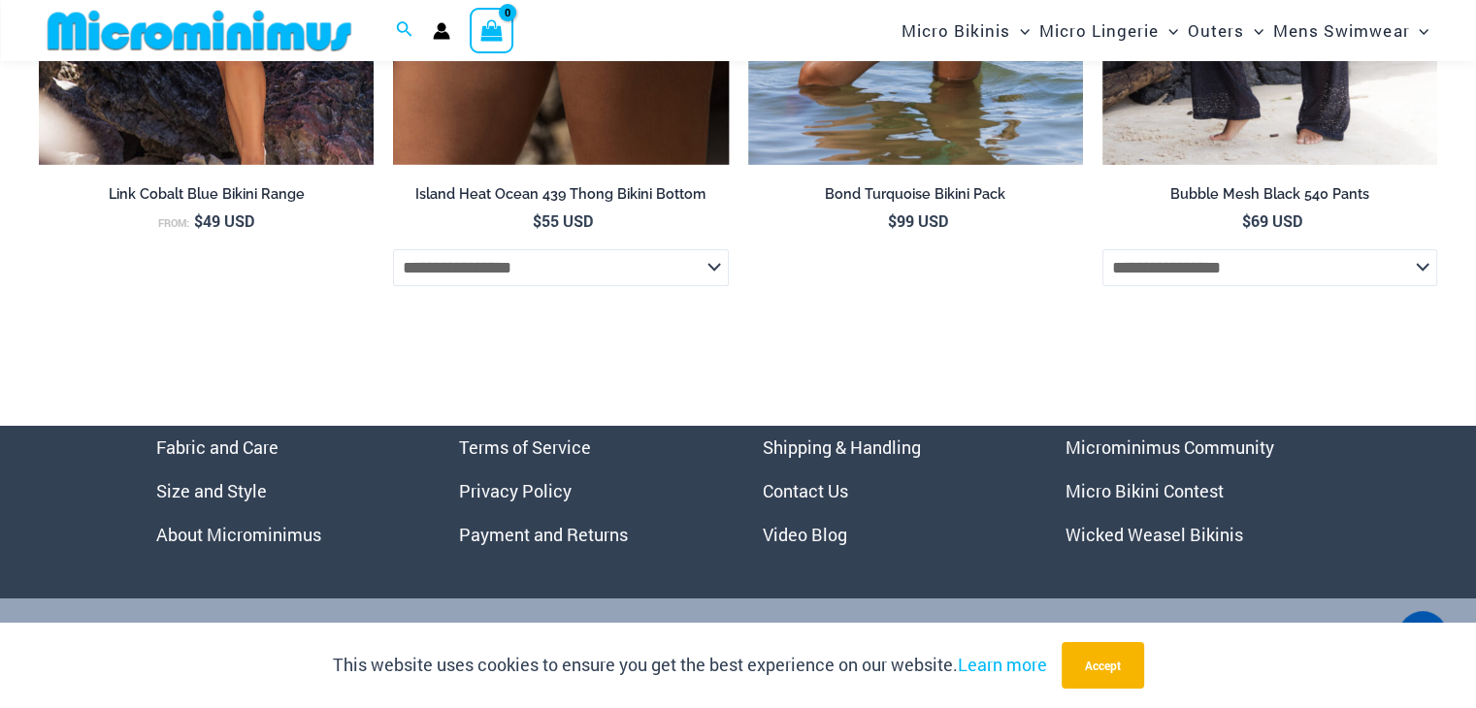
click at [1094, 546] on link "Wicked Weasel Bikinis" at bounding box center [1154, 534] width 178 height 23
